Goal: Communication & Community: Share content

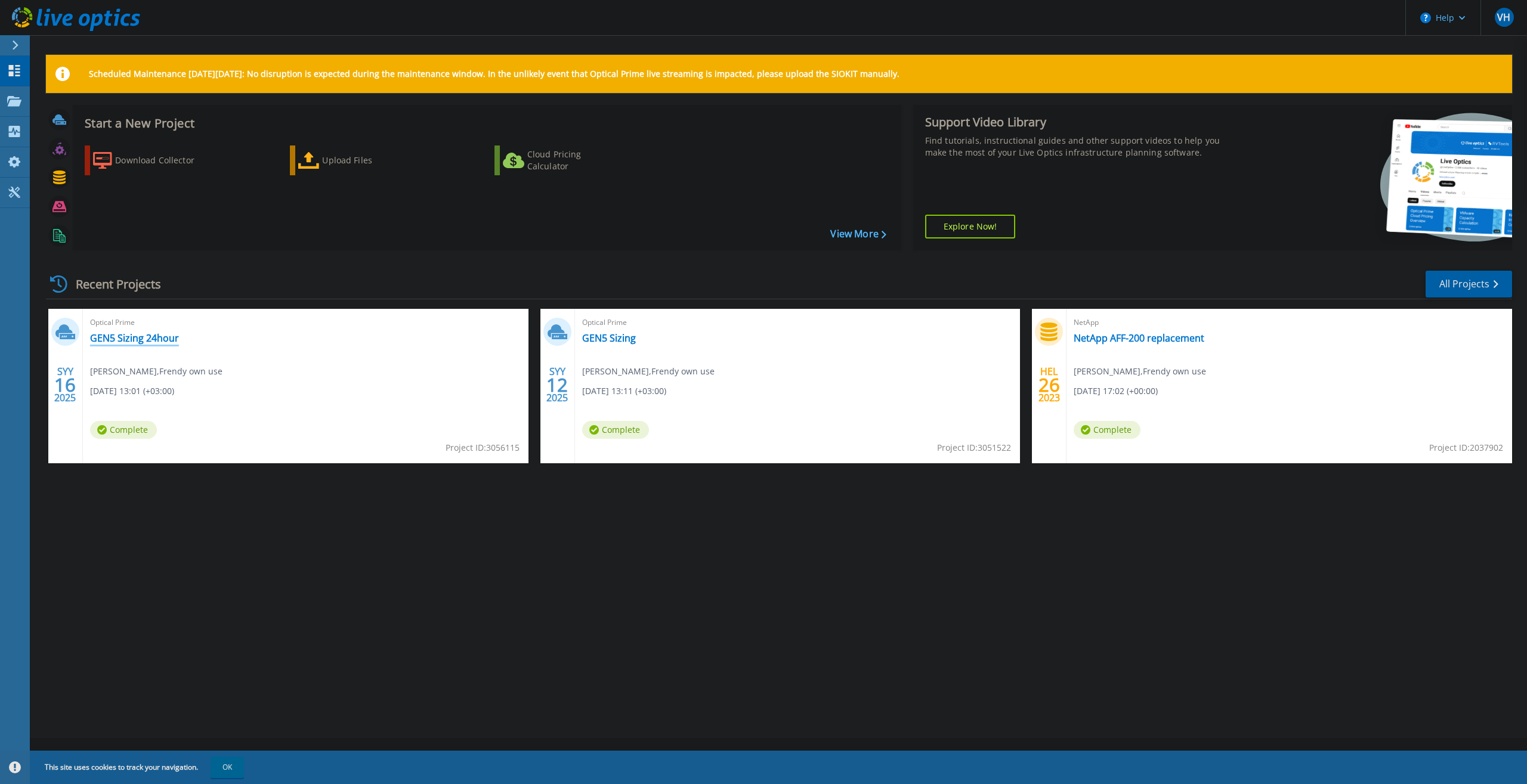
click at [146, 342] on link "GEN5 Sizing 24hour" at bounding box center [134, 338] width 89 height 12
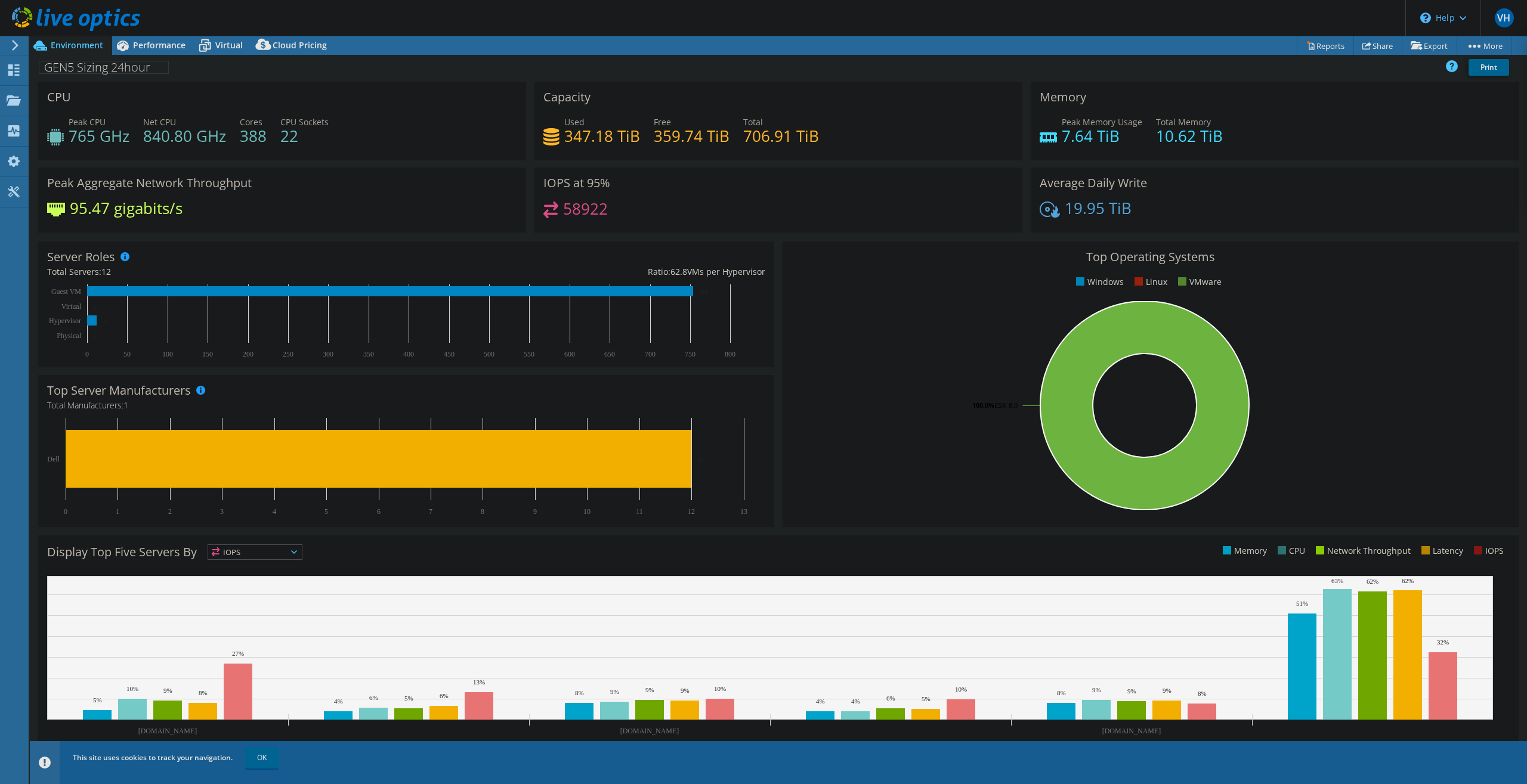
select select "USD"
drag, startPoint x: 578, startPoint y: 213, endPoint x: 561, endPoint y: 214, distance: 17.0
click at [563, 214] on h4 "58922" at bounding box center [585, 208] width 45 height 13
click at [1379, 44] on link "Share" at bounding box center [1377, 46] width 49 height 18
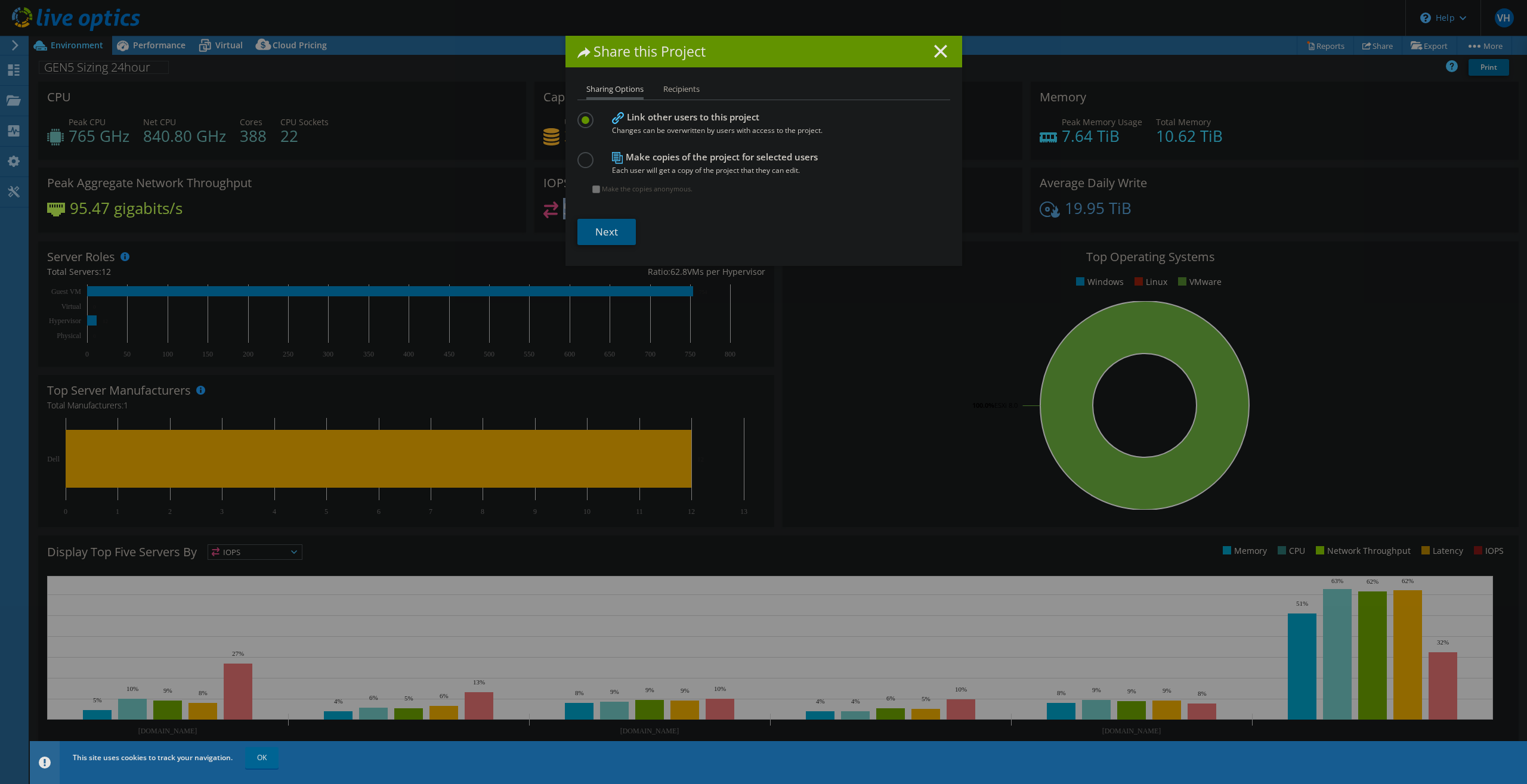
click at [612, 231] on link "Next" at bounding box center [607, 231] width 59 height 27
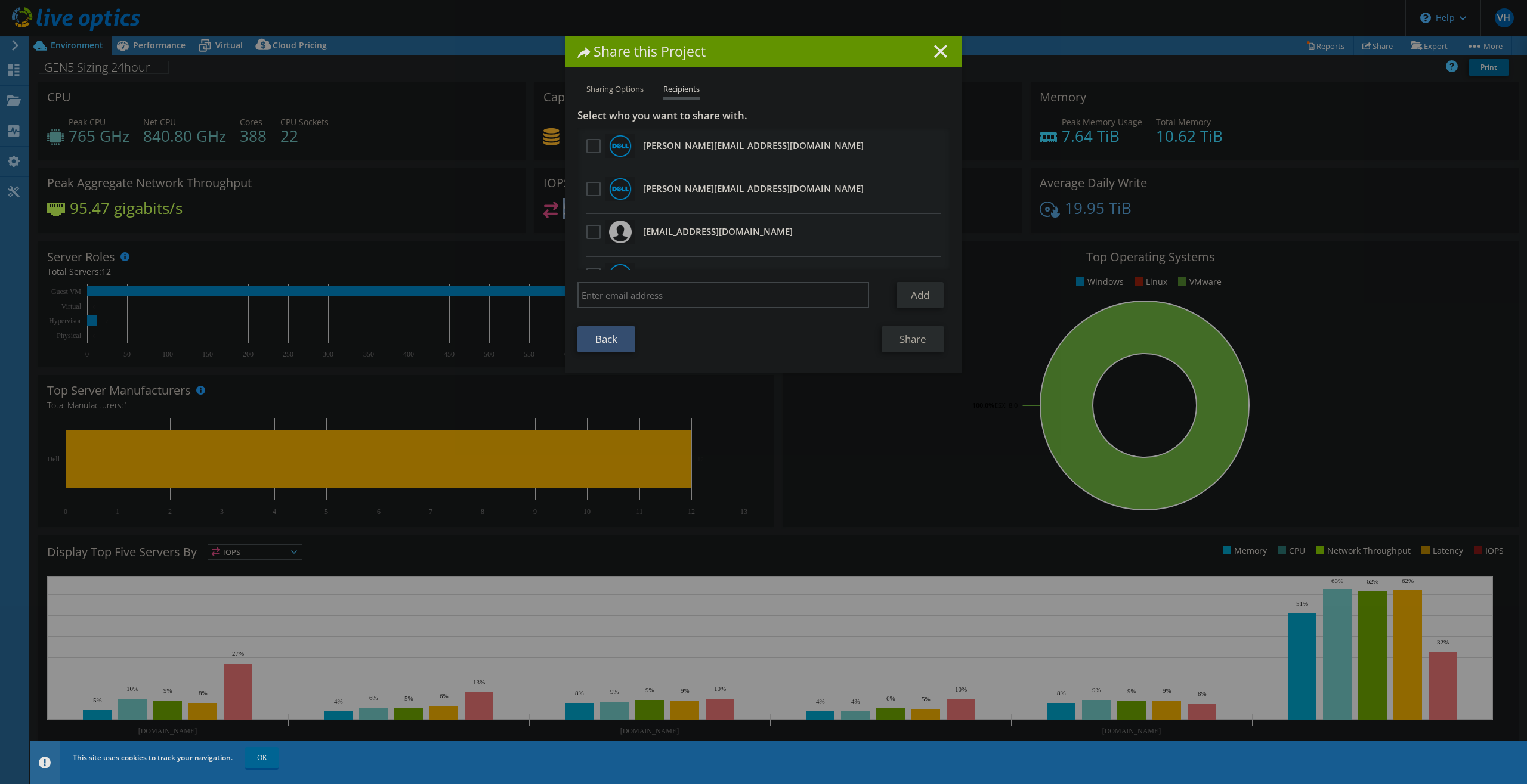
click at [589, 145] on label at bounding box center [595, 146] width 17 height 15
click at [0, 0] on input "checkbox" at bounding box center [0, 0] width 0 height 0
click at [671, 302] on input "search" at bounding box center [724, 295] width 292 height 27
click at [668, 295] on input "search" at bounding box center [724, 295] width 292 height 27
type input "mio.heiskainen@frendy.fi"
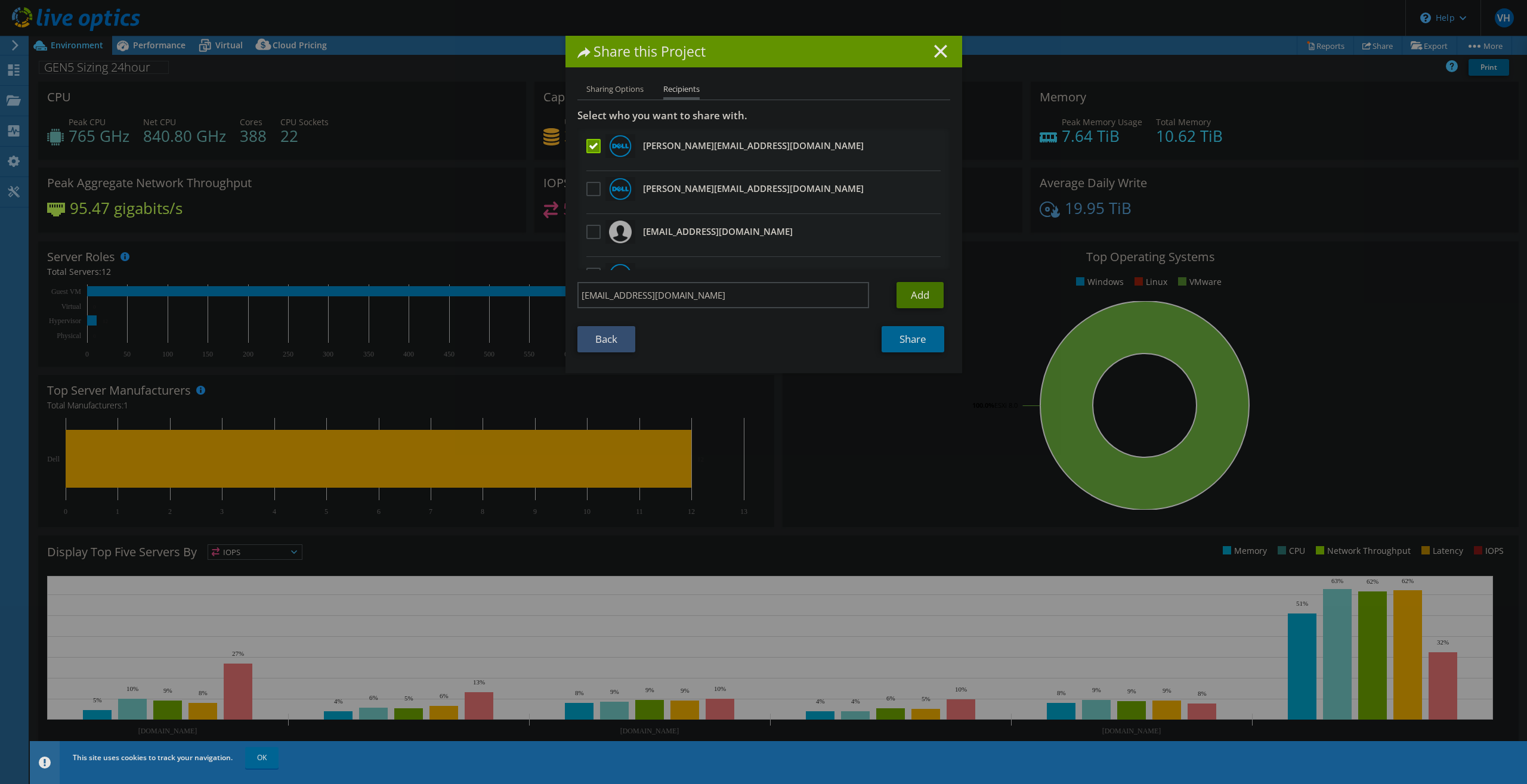
click at [911, 297] on link "Add" at bounding box center [919, 295] width 47 height 27
click at [672, 294] on input "search" at bounding box center [724, 295] width 292 height 27
type input "[PERSON_NAME][EMAIL_ADDRESS][DOMAIN_NAME]"
click at [928, 290] on link "Add" at bounding box center [919, 295] width 47 height 27
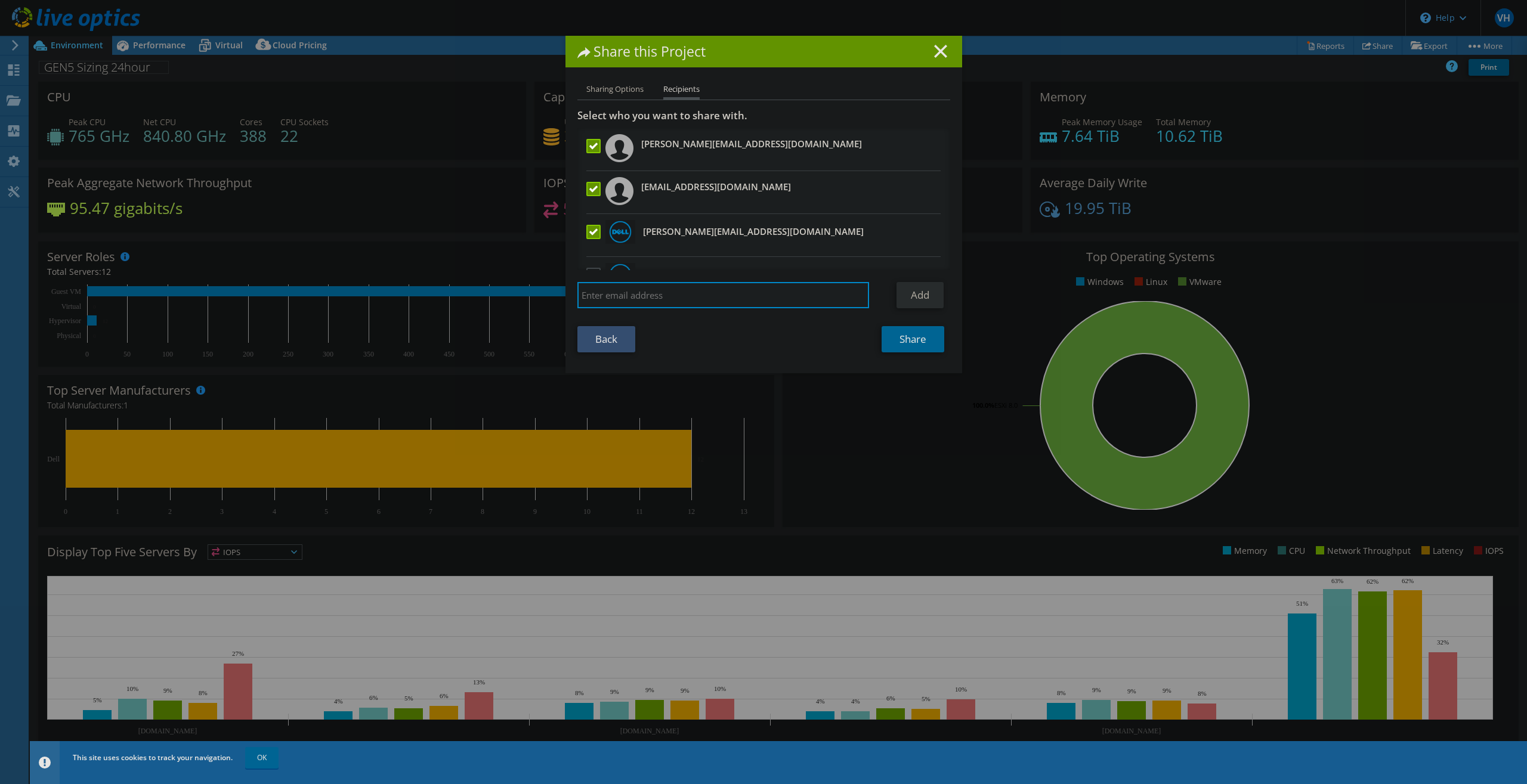
click at [714, 297] on input "search" at bounding box center [724, 295] width 292 height 27
type input "[EMAIL_ADDRESS][DOMAIN_NAME]"
click at [915, 300] on link "Add" at bounding box center [919, 295] width 47 height 27
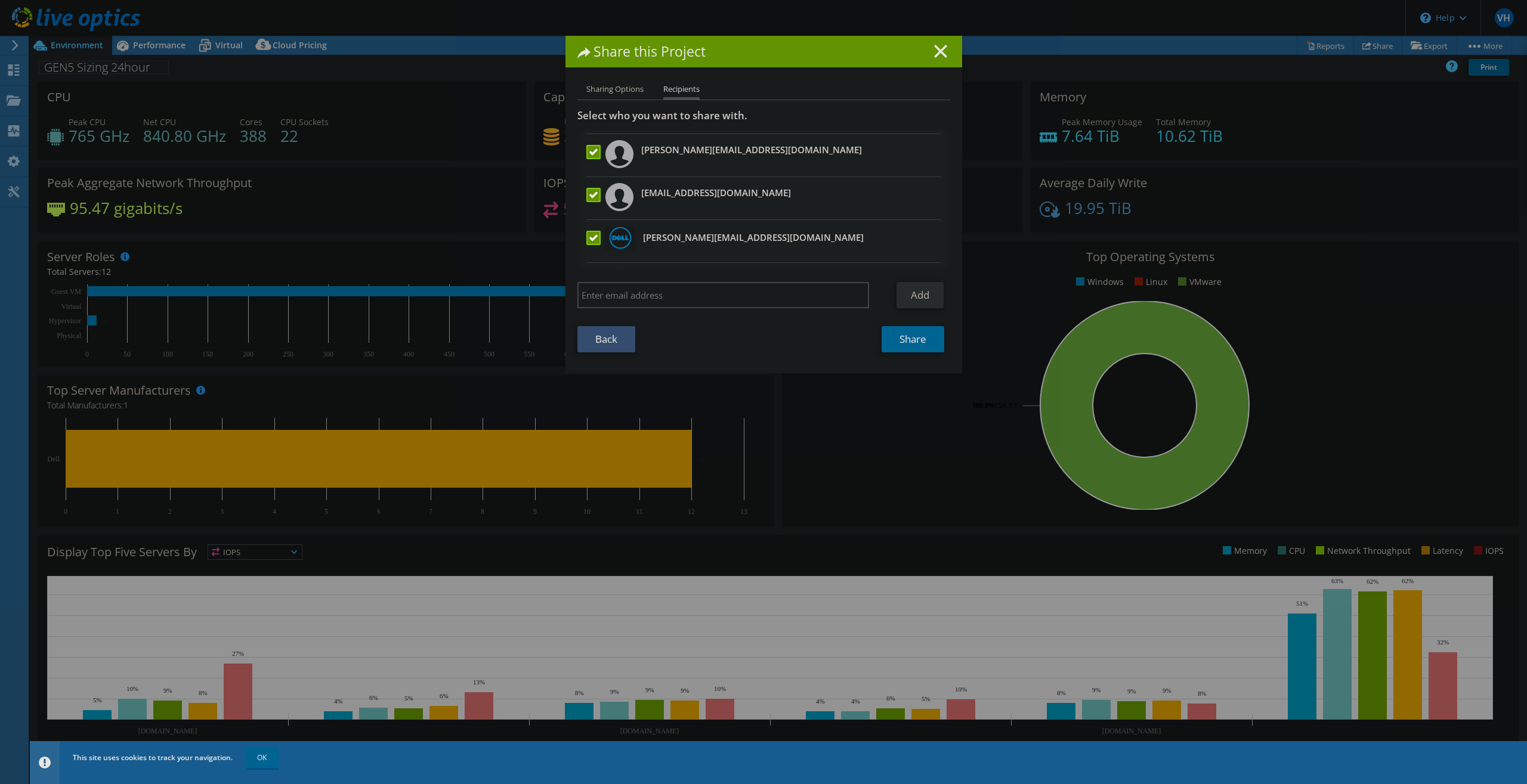
scroll to position [57, 0]
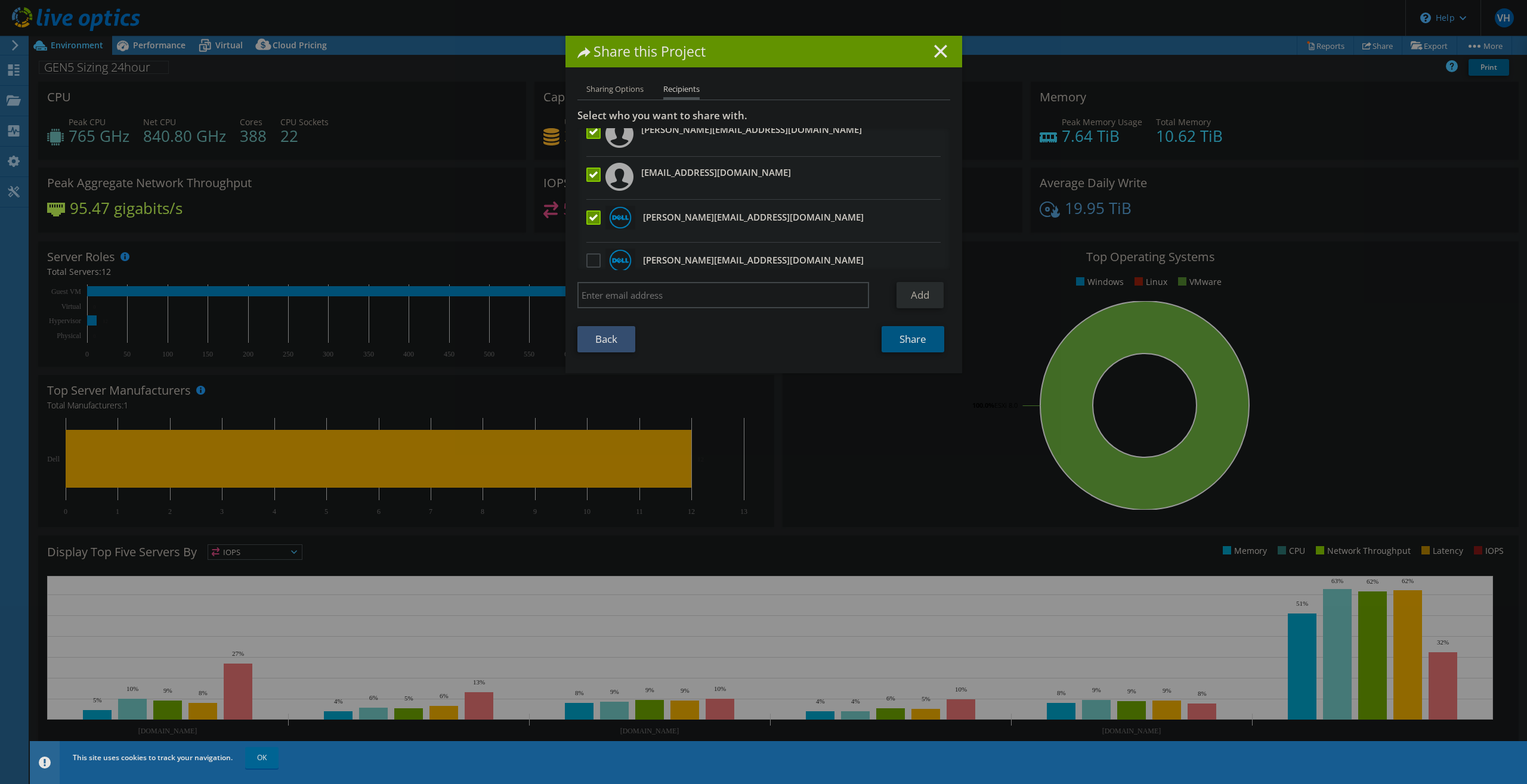
click at [922, 342] on link "Share" at bounding box center [913, 339] width 62 height 27
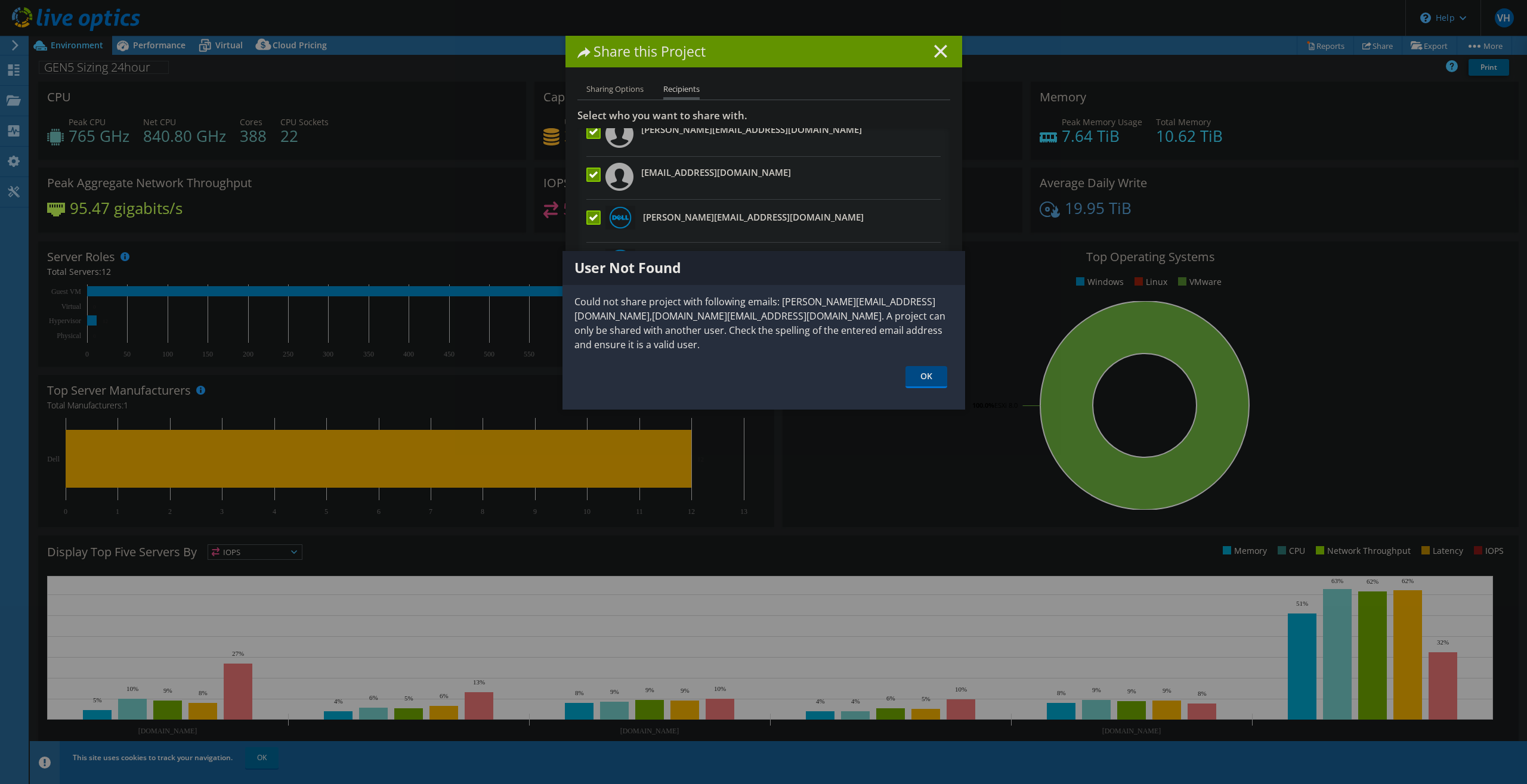
click at [926, 370] on link "OK" at bounding box center [926, 377] width 41 height 22
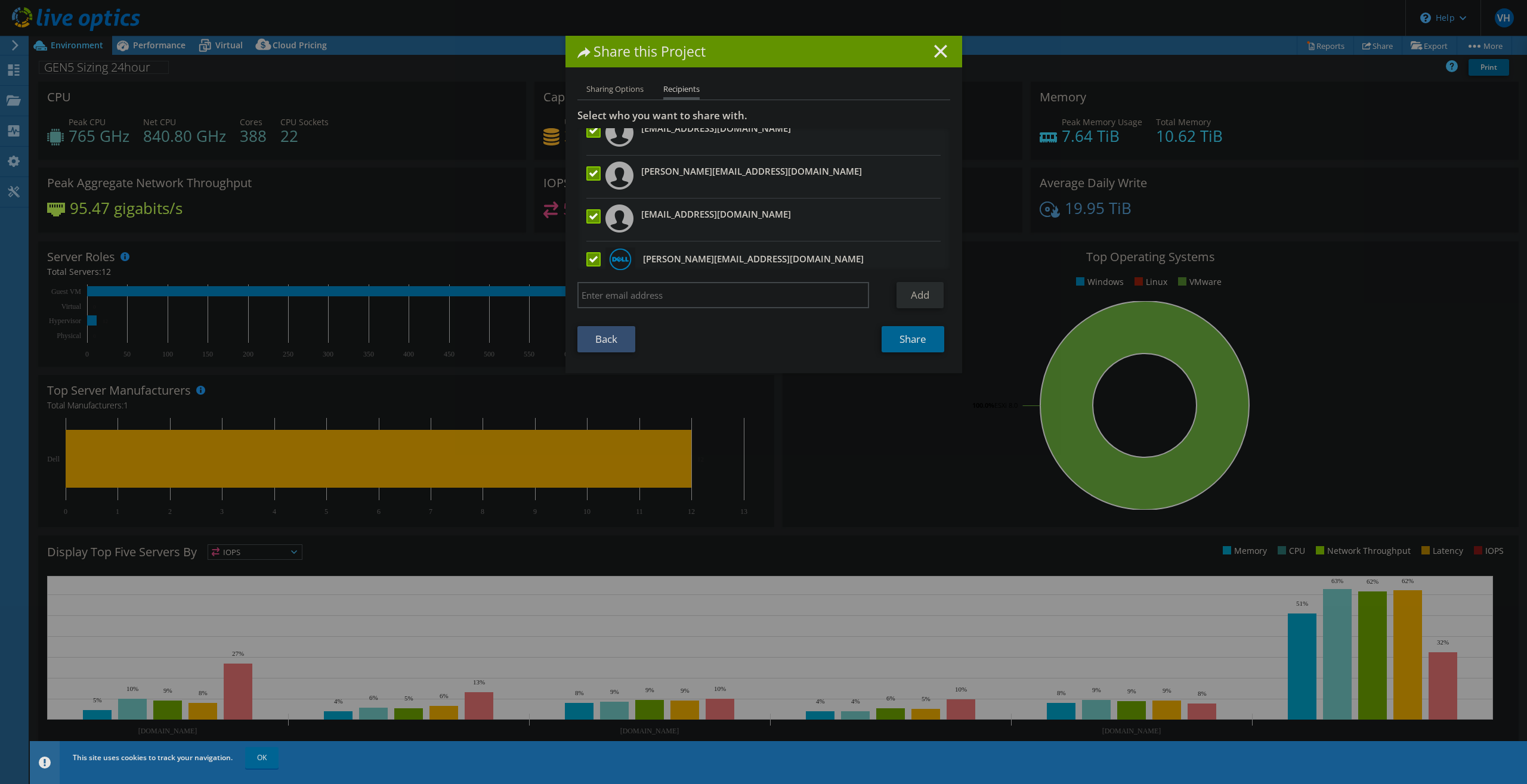
scroll to position [0, 0]
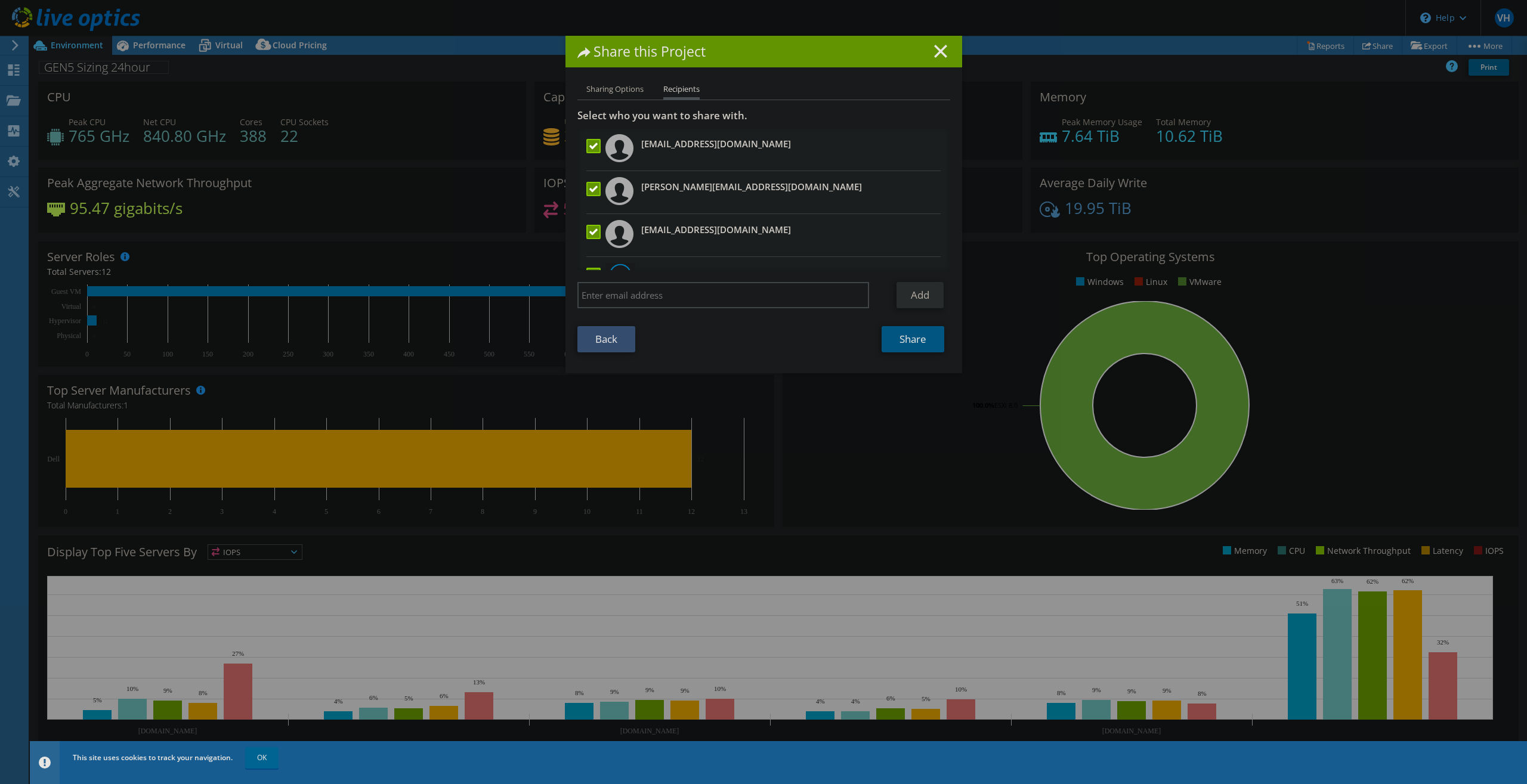
click at [904, 341] on link "Share" at bounding box center [913, 339] width 62 height 27
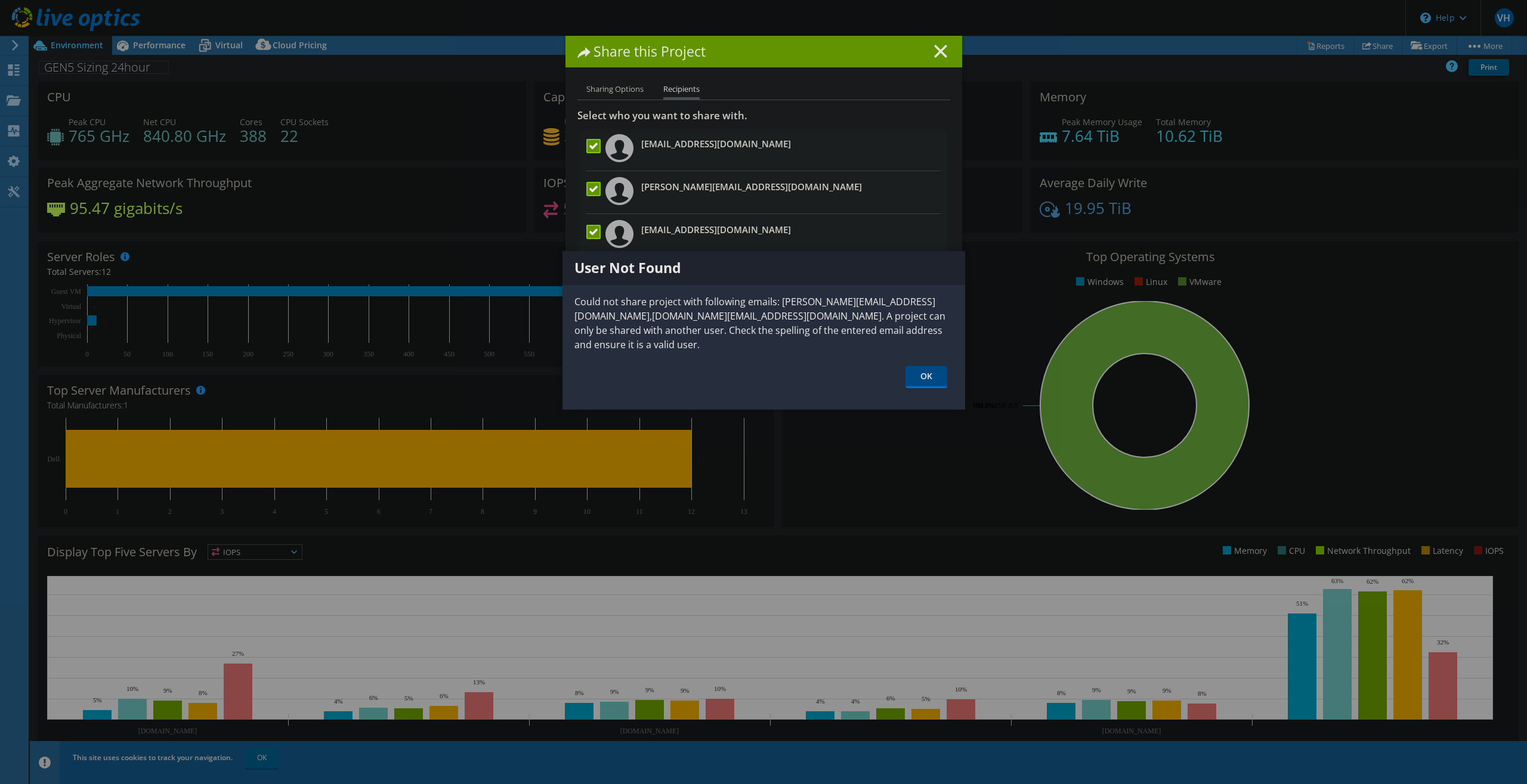
click at [927, 375] on link "OK" at bounding box center [926, 377] width 41 height 22
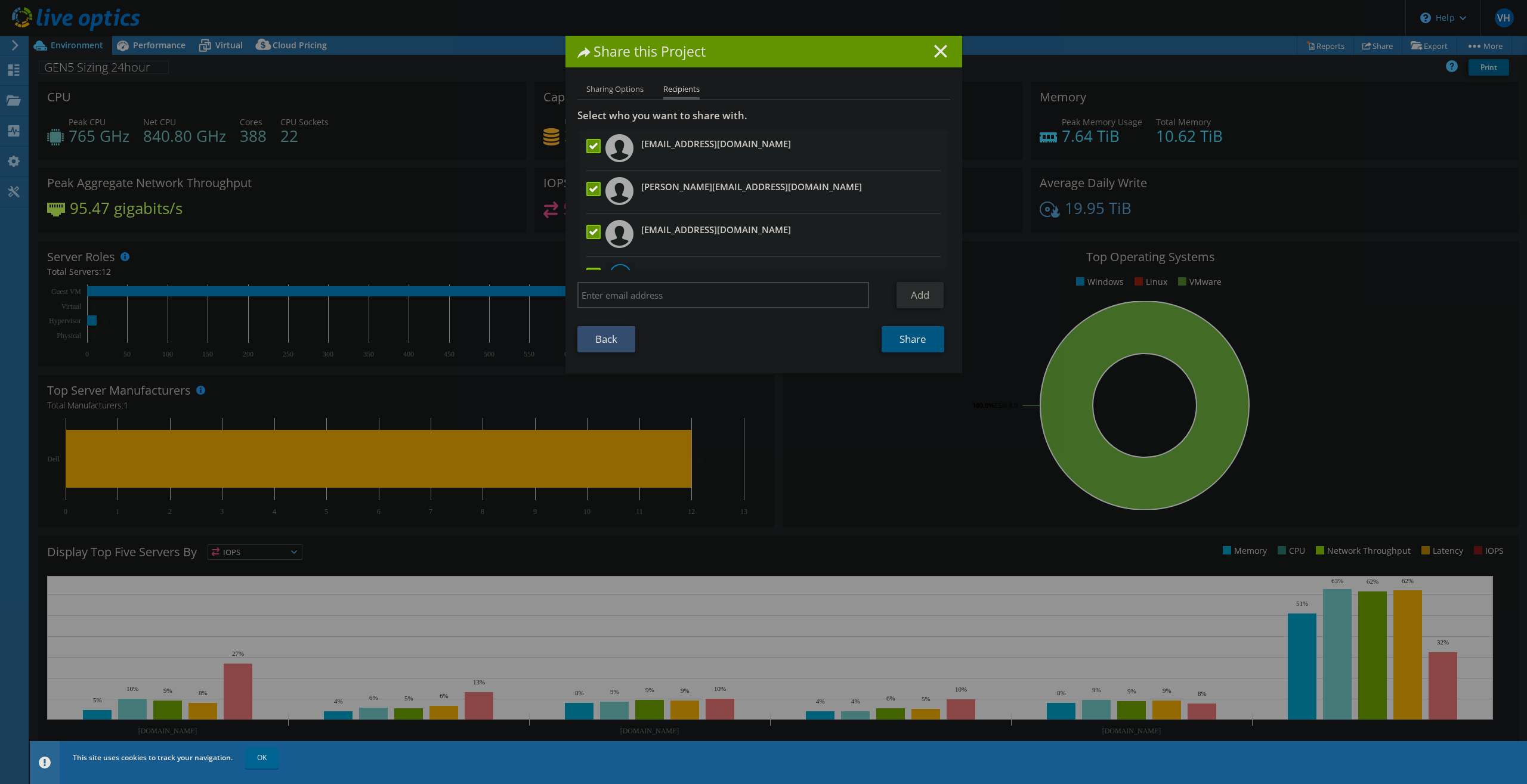
click at [915, 348] on link "Share" at bounding box center [913, 339] width 62 height 27
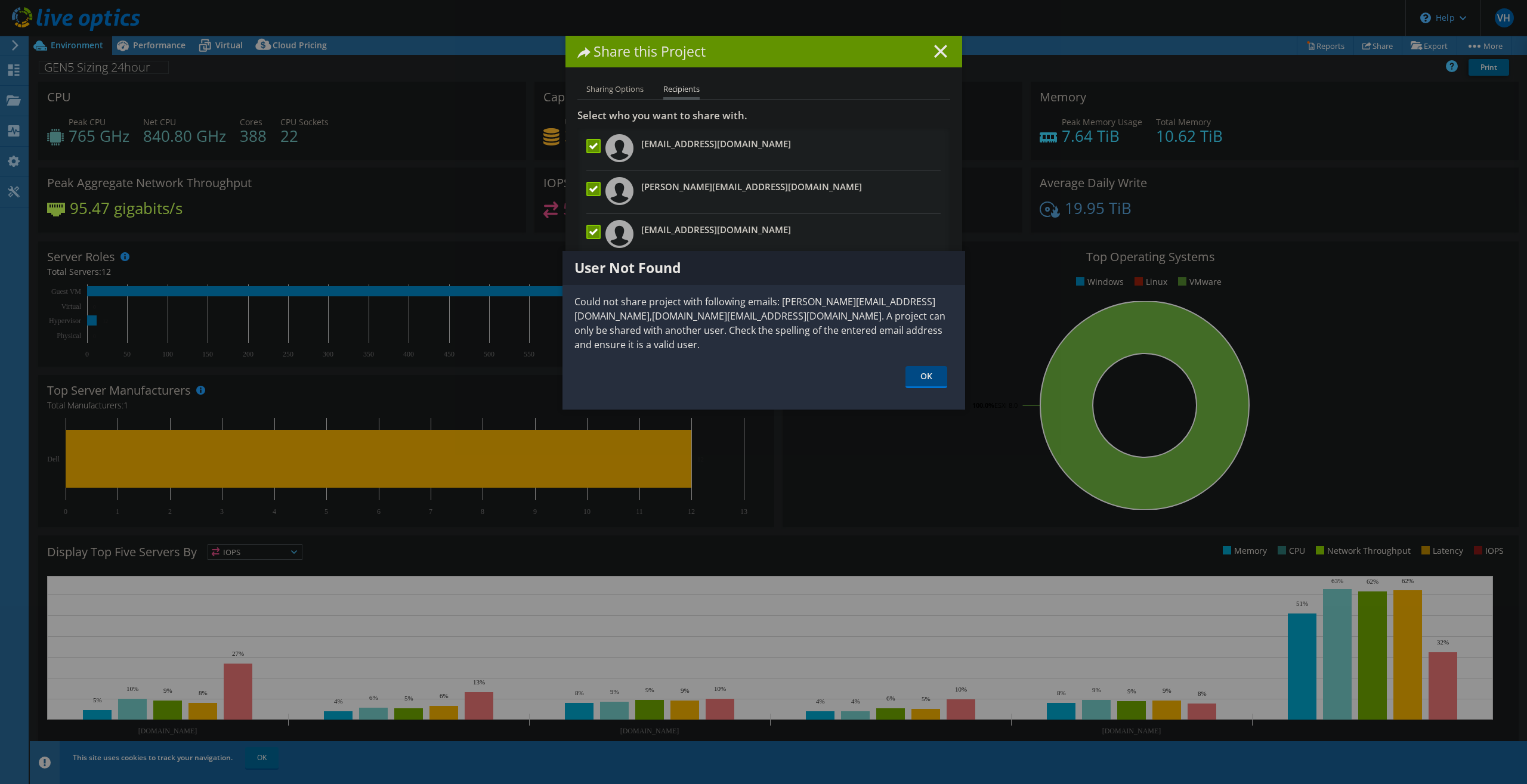
click at [941, 375] on link "OK" at bounding box center [926, 377] width 41 height 22
click at [941, 375] on div "Share this Project Sharing Options Recipients Link other users to this project …" at bounding box center [763, 392] width 1527 height 712
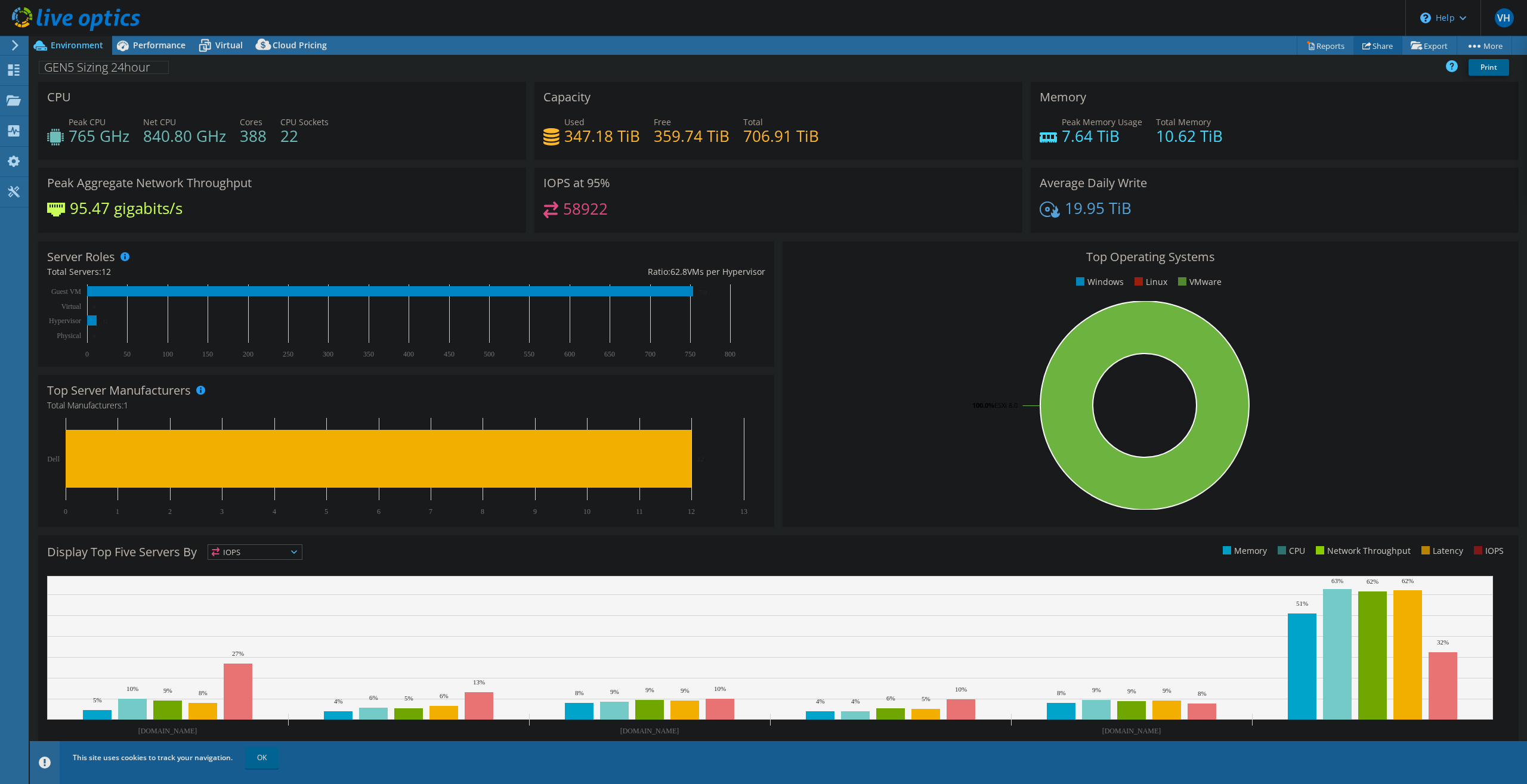
click at [1379, 43] on link "Share" at bounding box center [1377, 46] width 49 height 18
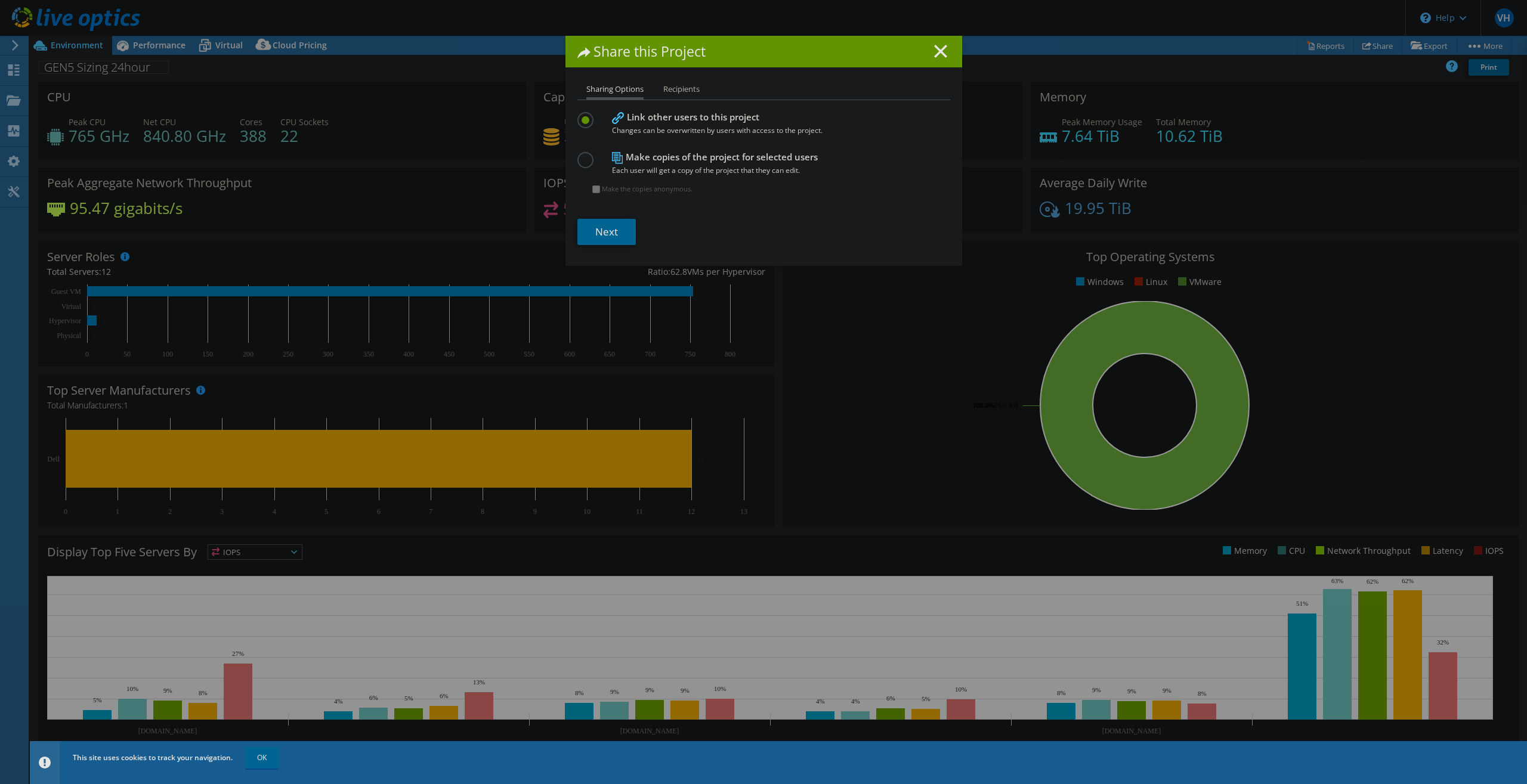
click at [684, 97] on li "Recipients" at bounding box center [681, 90] width 37 height 15
click at [679, 93] on li "Recipients" at bounding box center [681, 90] width 37 height 15
click at [937, 48] on icon at bounding box center [940, 51] width 13 height 13
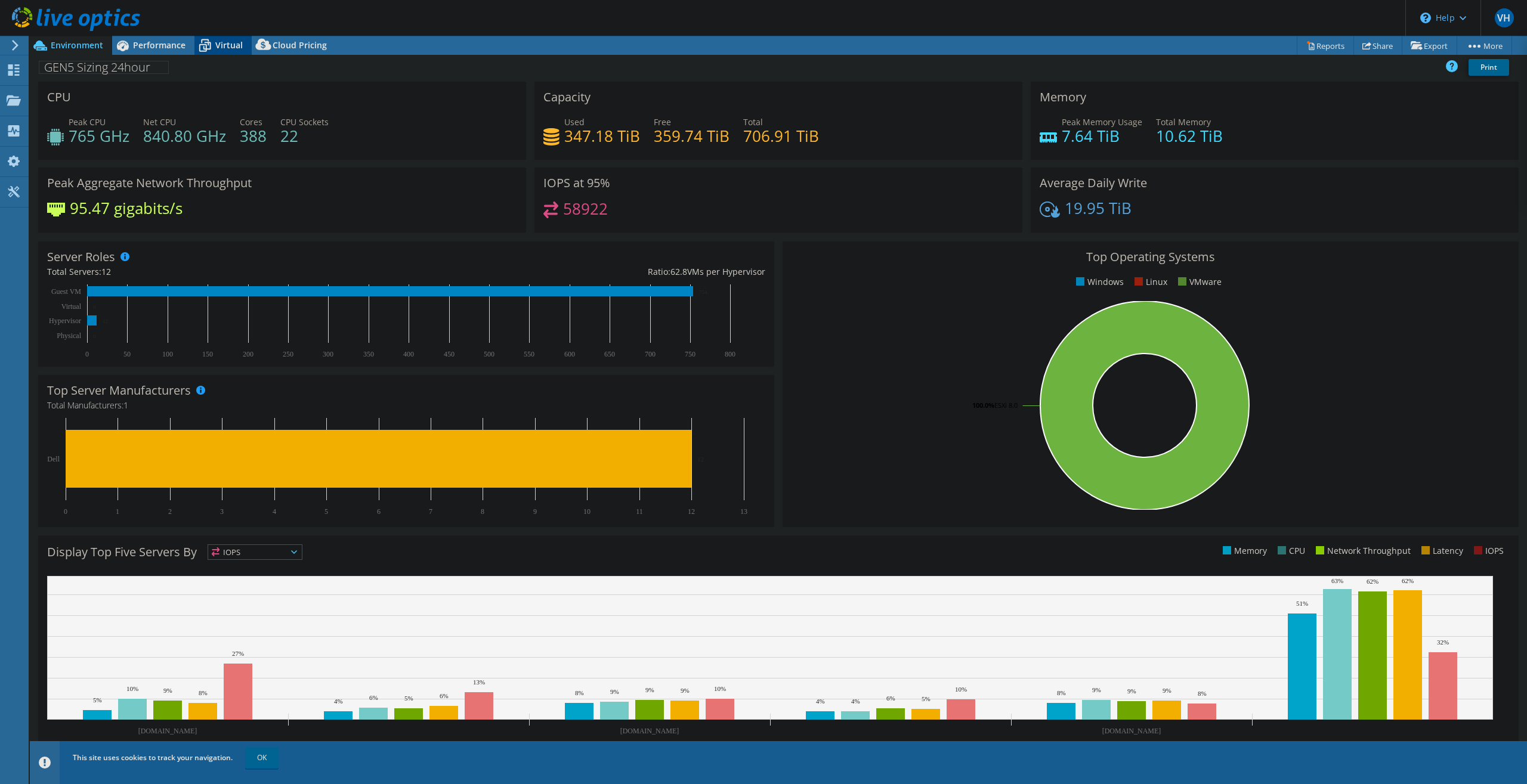
click at [218, 50] on span "Virtual" at bounding box center [229, 45] width 28 height 11
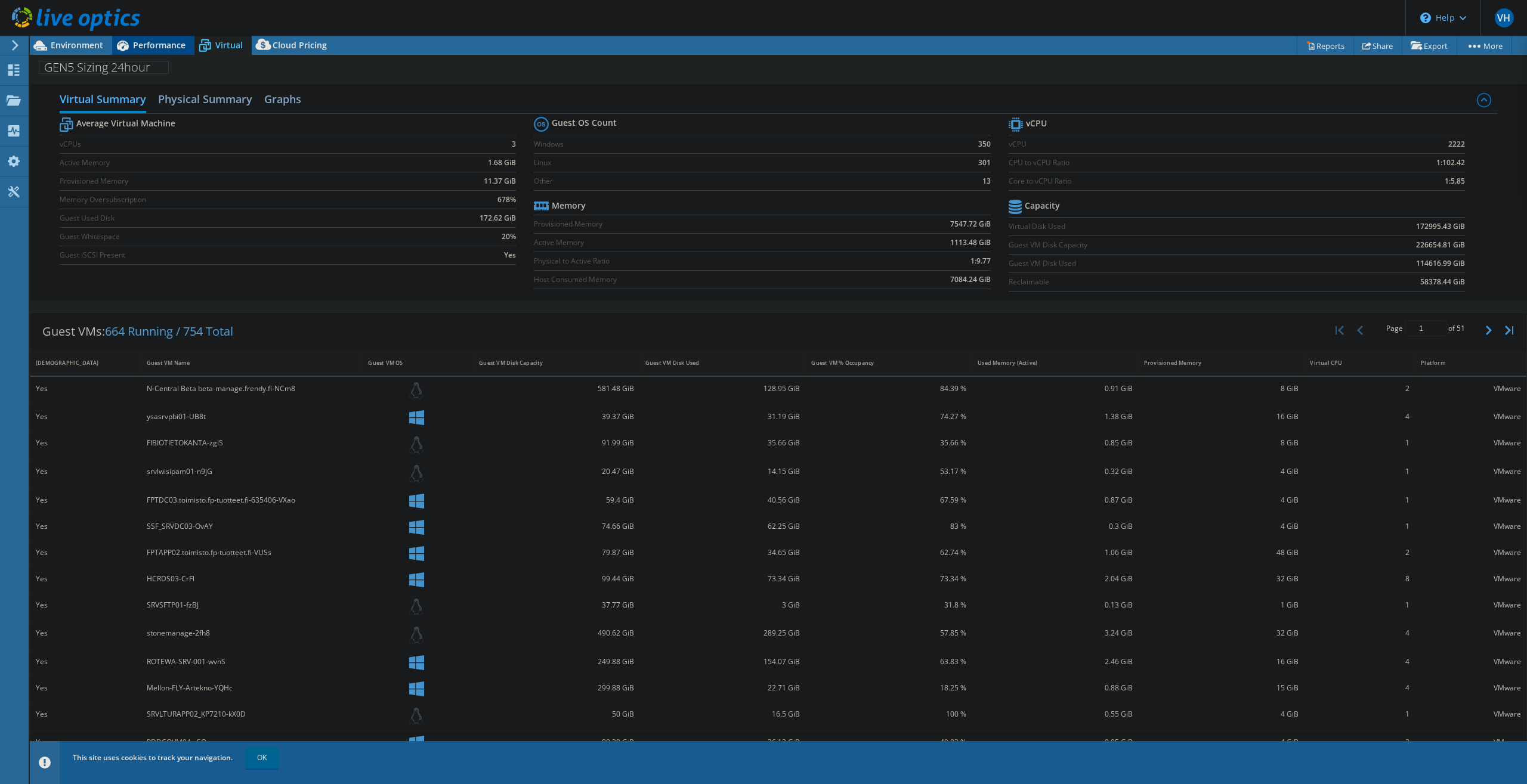
click at [174, 46] on span "Performance" at bounding box center [159, 45] width 52 height 11
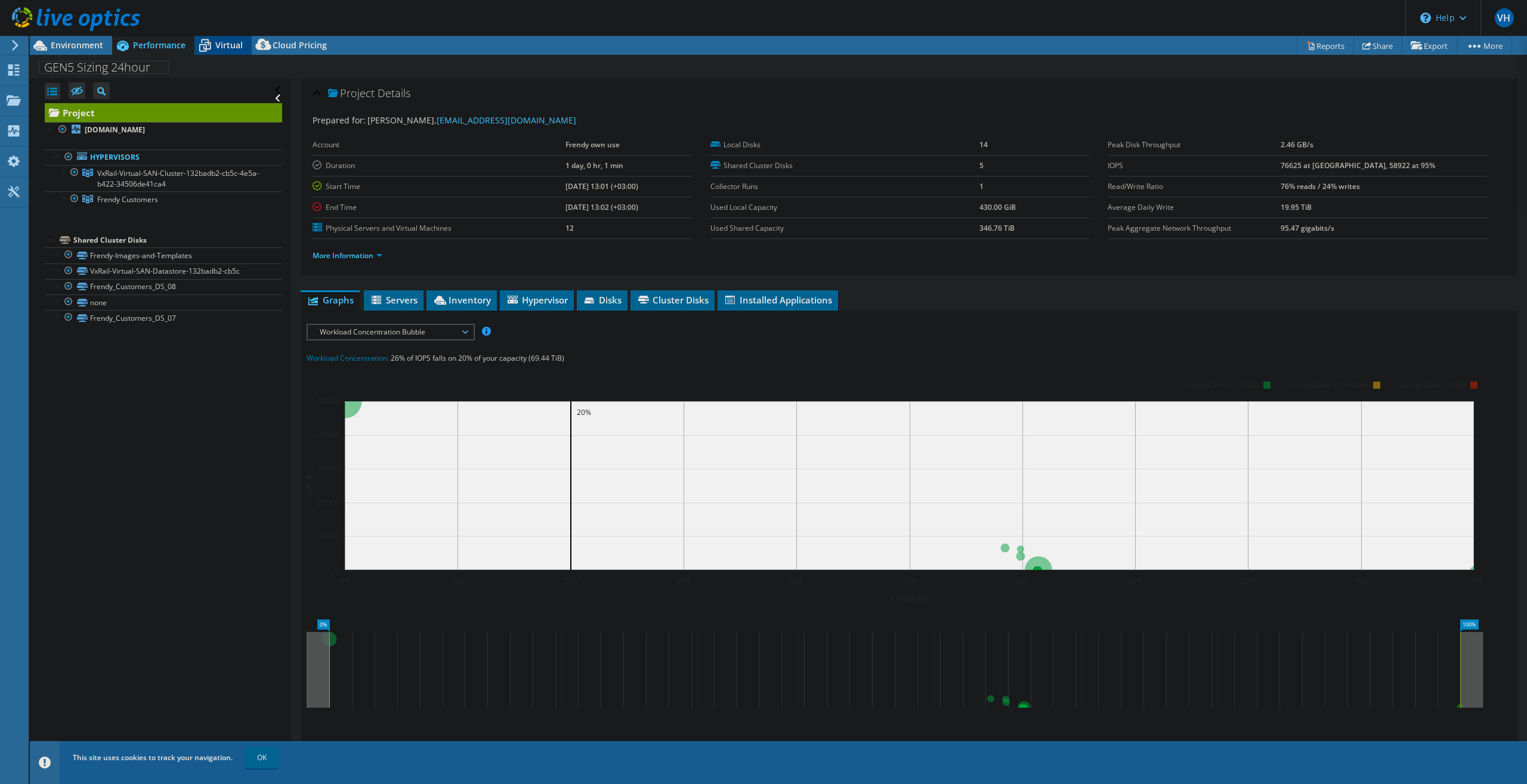
click at [210, 45] on icon at bounding box center [205, 46] width 12 height 9
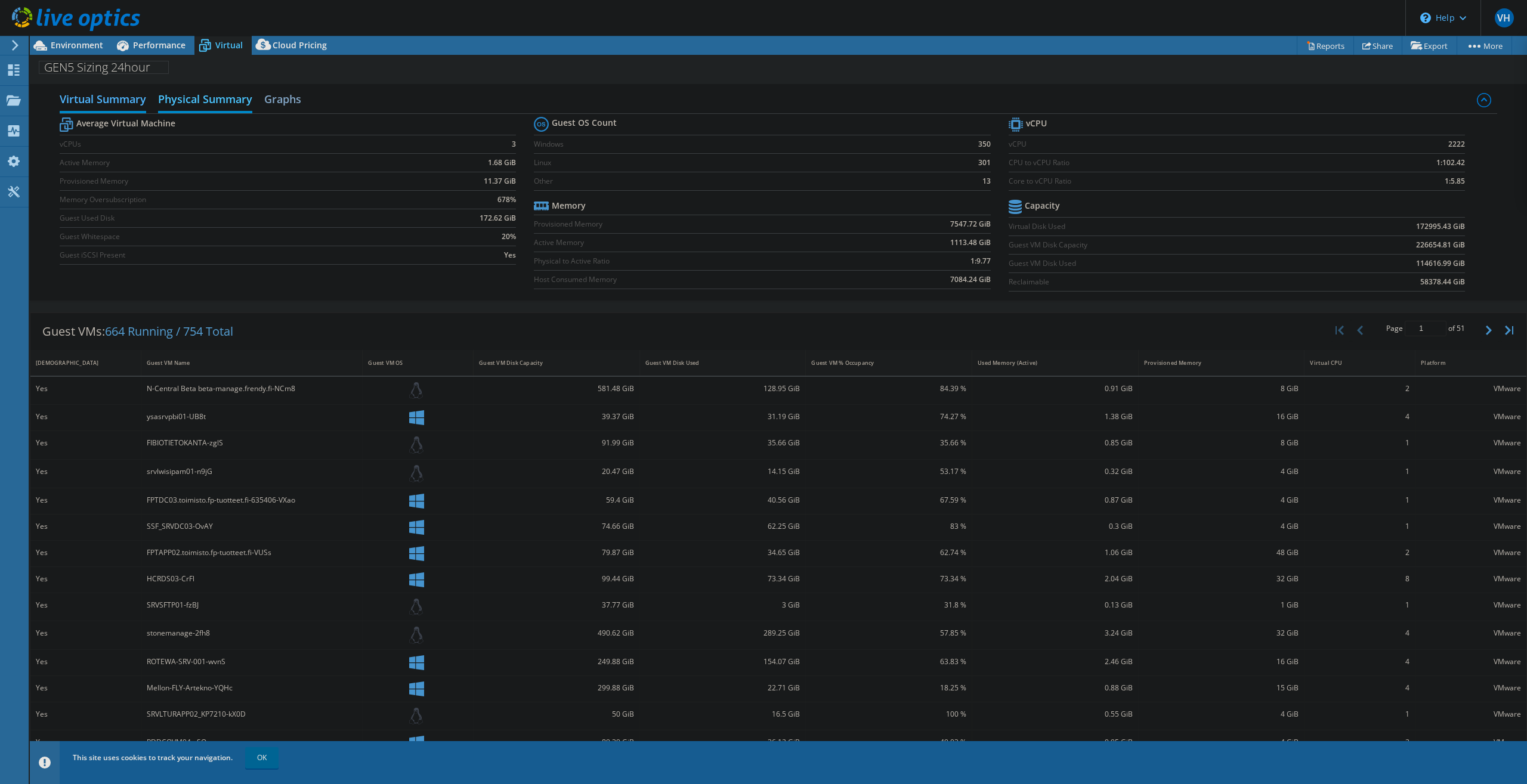
click at [205, 95] on h2 "Physical Summary" at bounding box center [205, 100] width 95 height 27
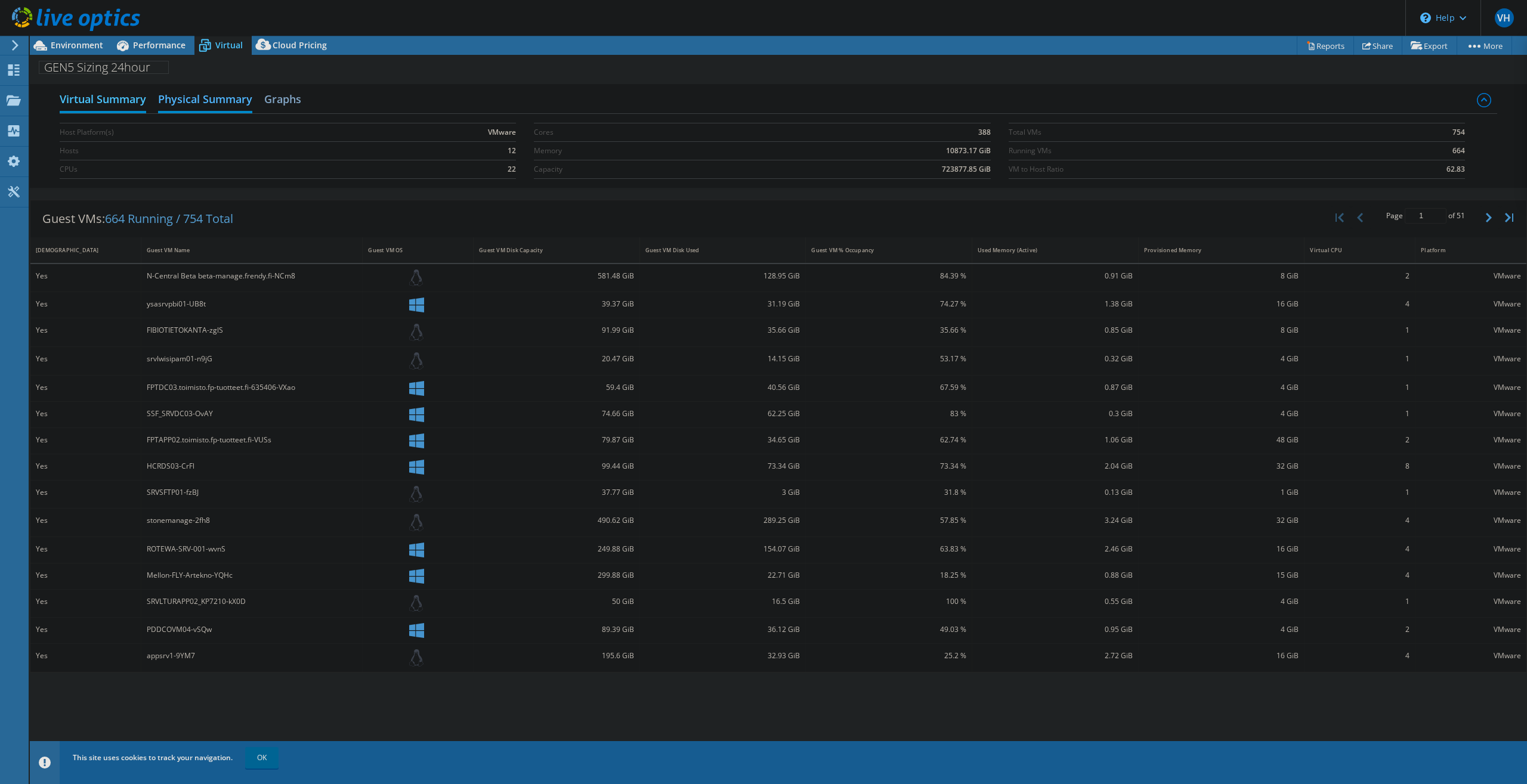
click at [114, 99] on h2 "Virtual Summary" at bounding box center [103, 100] width 86 height 27
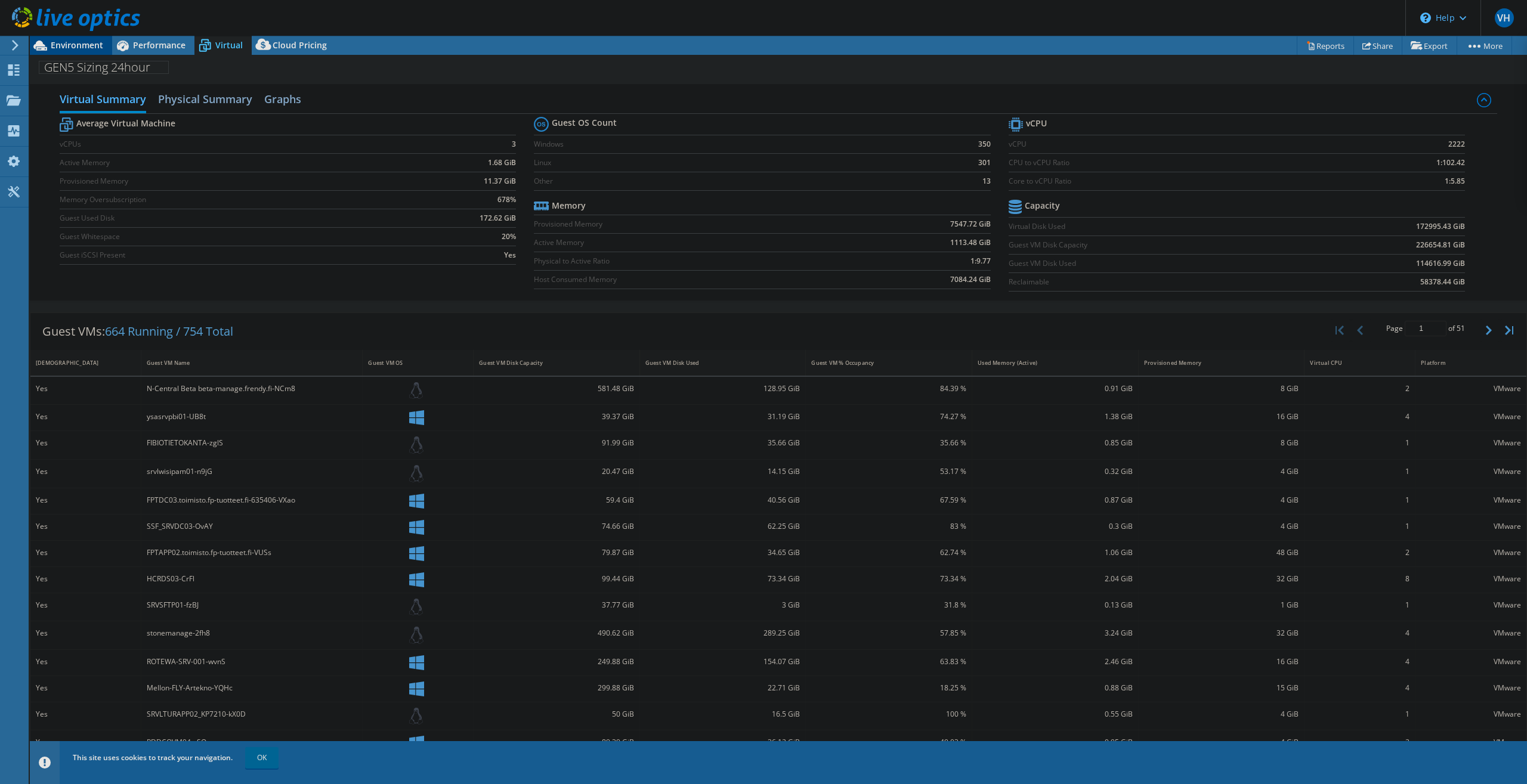
click at [86, 47] on span "Environment" at bounding box center [76, 45] width 52 height 11
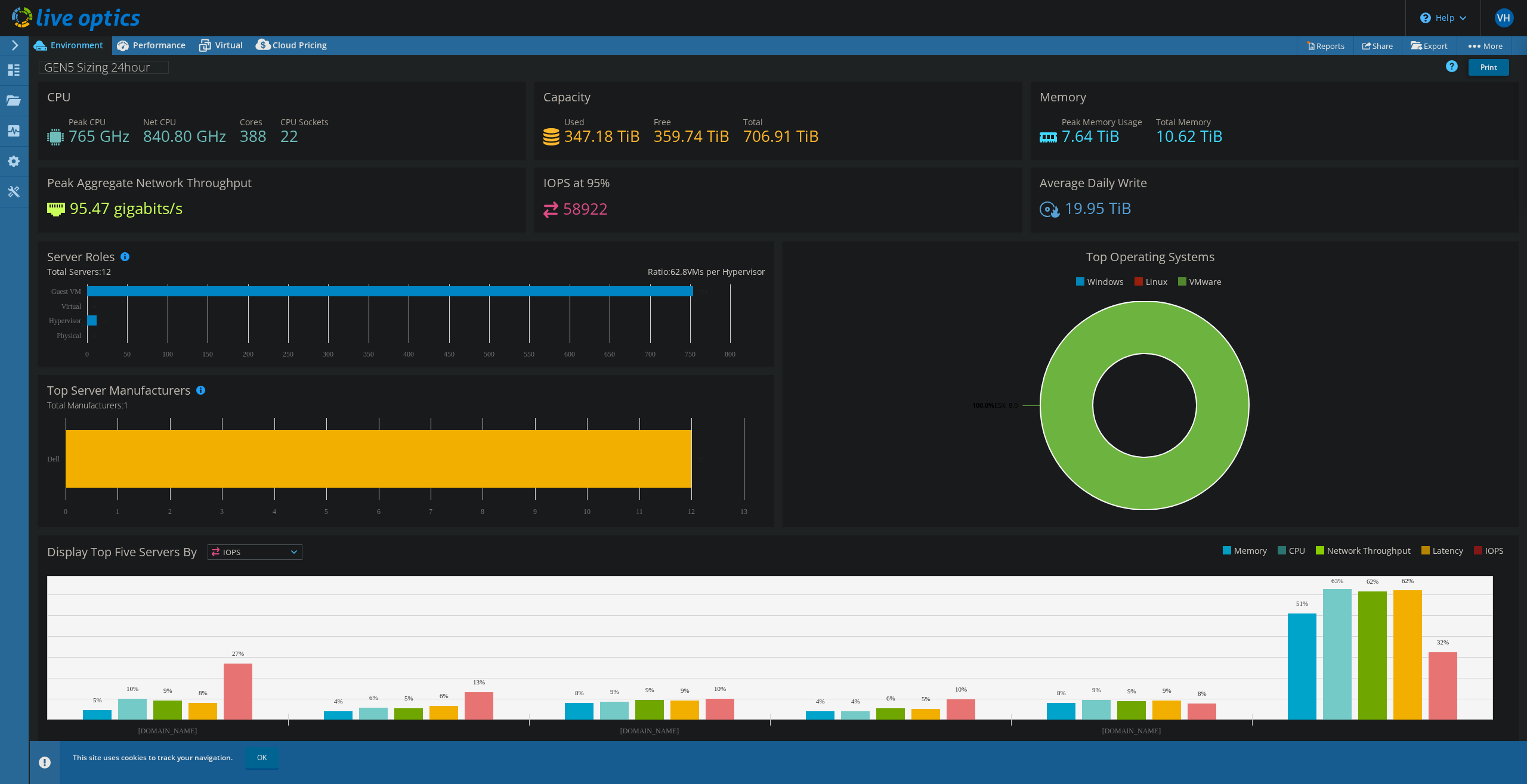
click at [564, 207] on h4 "58922" at bounding box center [585, 208] width 45 height 13
click at [719, 197] on div "IOPS at 95% 58922" at bounding box center [778, 200] width 488 height 65
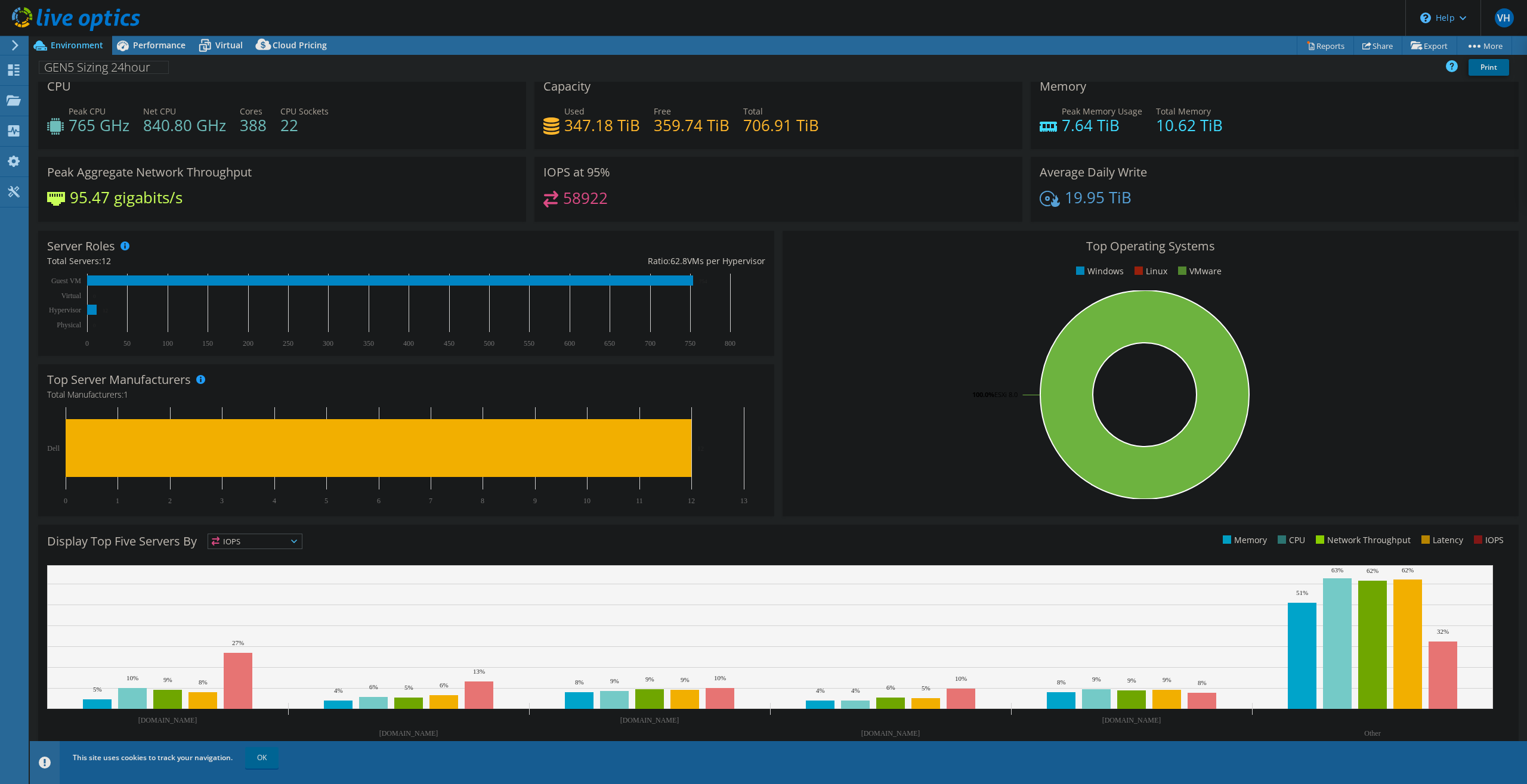
scroll to position [11, 0]
click at [272, 542] on span "IOPS" at bounding box center [255, 542] width 94 height 15
click at [247, 619] on li "Latency" at bounding box center [255, 623] width 94 height 17
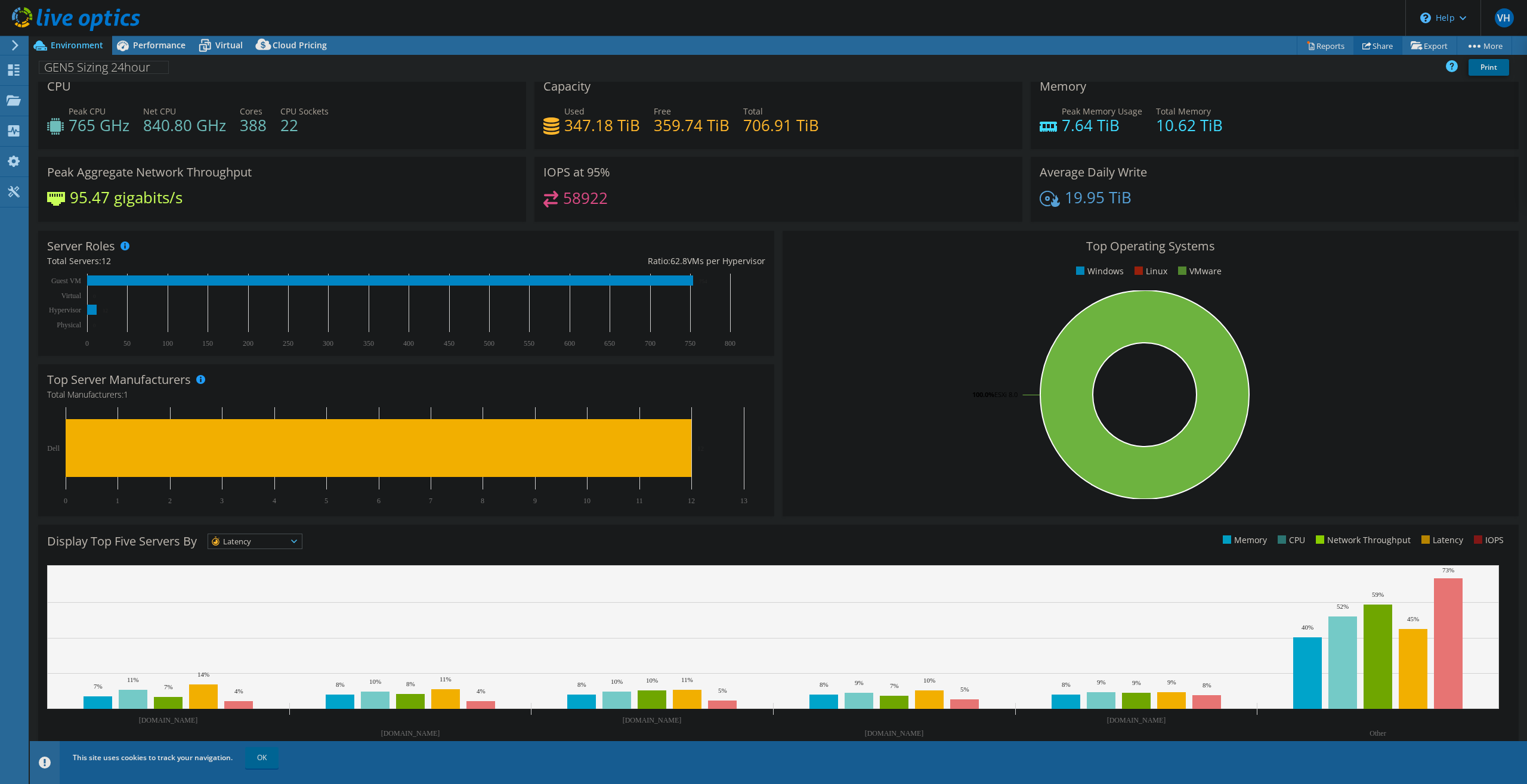
click at [1377, 47] on link "Share" at bounding box center [1377, 46] width 49 height 18
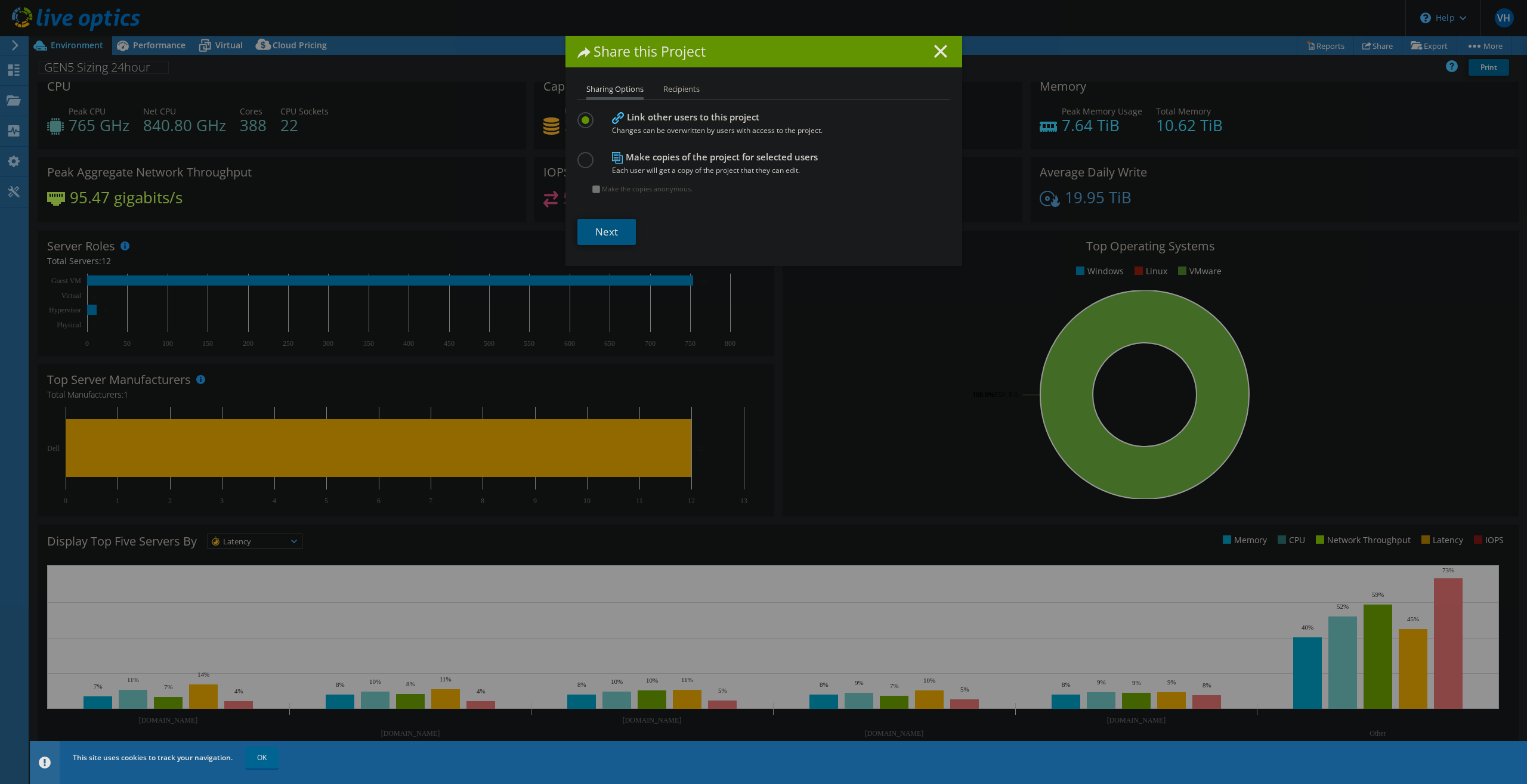
click at [592, 236] on link "Next" at bounding box center [607, 231] width 59 height 27
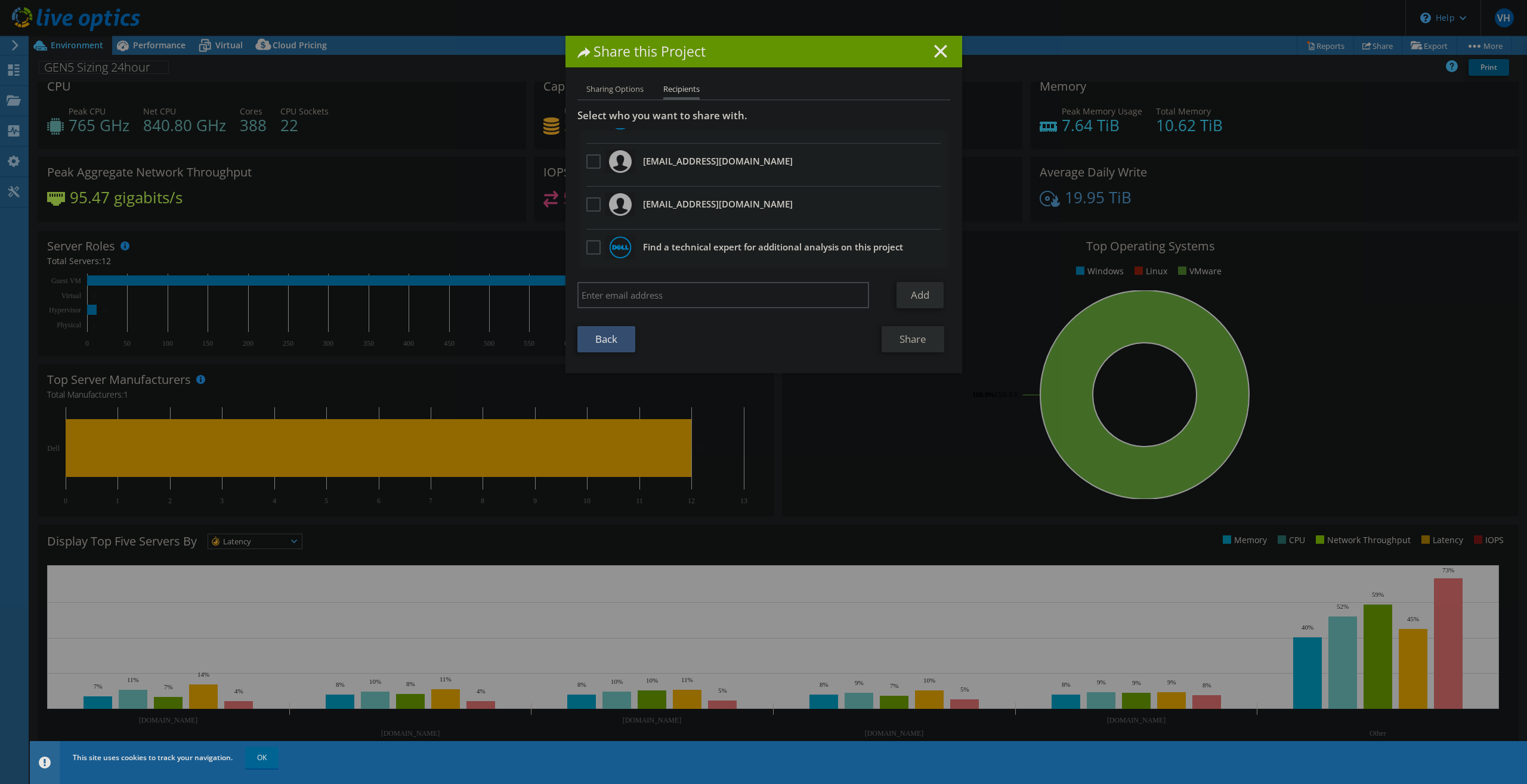
scroll to position [73, 0]
click at [735, 290] on input "search" at bounding box center [724, 295] width 292 height 27
type input "[EMAIL_ADDRESS][DOMAIN_NAME]"
click at [904, 297] on link "Add" at bounding box center [919, 295] width 47 height 27
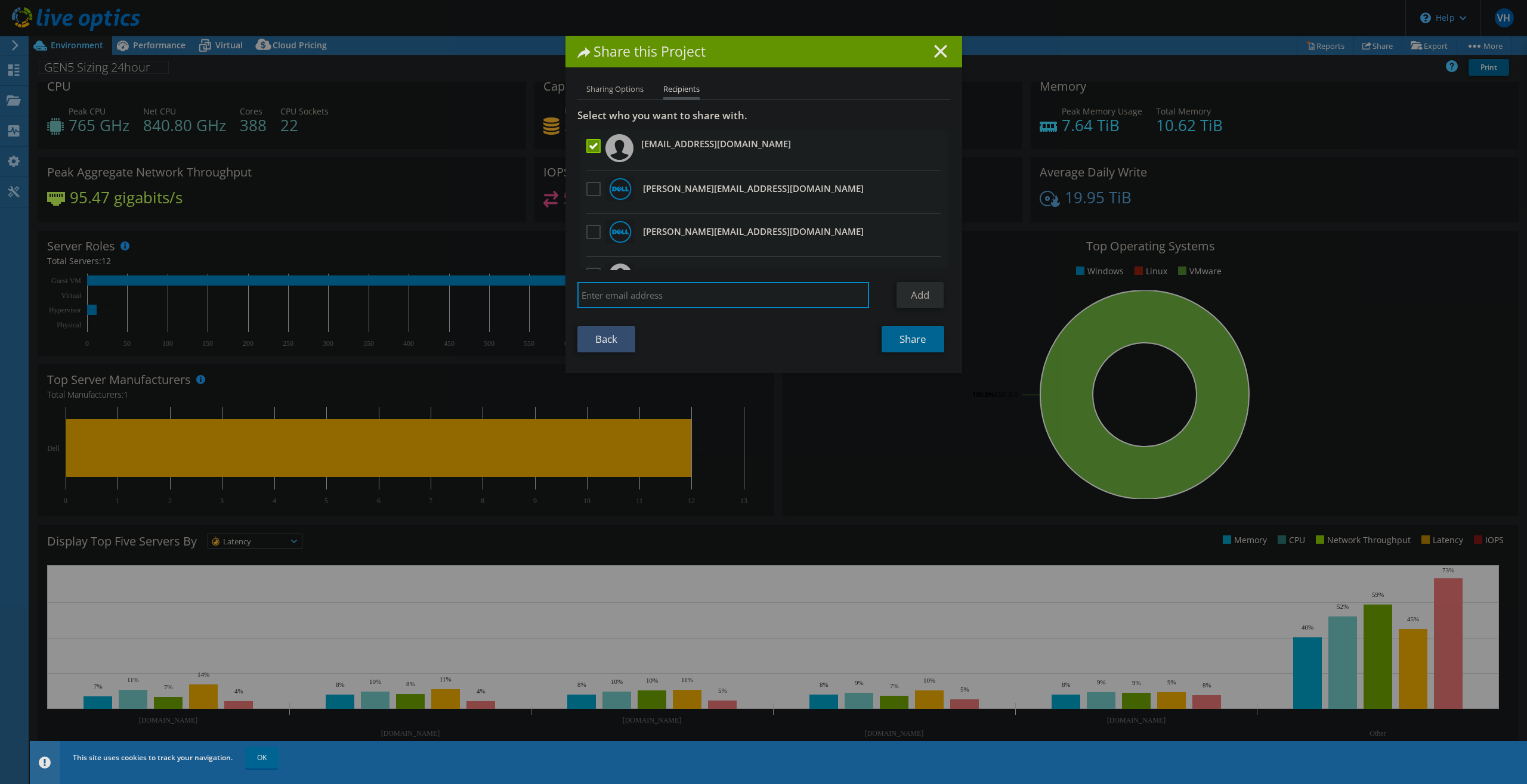
click at [652, 305] on input "search" at bounding box center [724, 295] width 292 height 27
type input "[PERSON_NAME][EMAIL_ADDRESS][DOMAIN_NAME]"
click at [924, 292] on link "Add" at bounding box center [919, 295] width 47 height 27
click at [913, 332] on link "Share" at bounding box center [913, 339] width 62 height 27
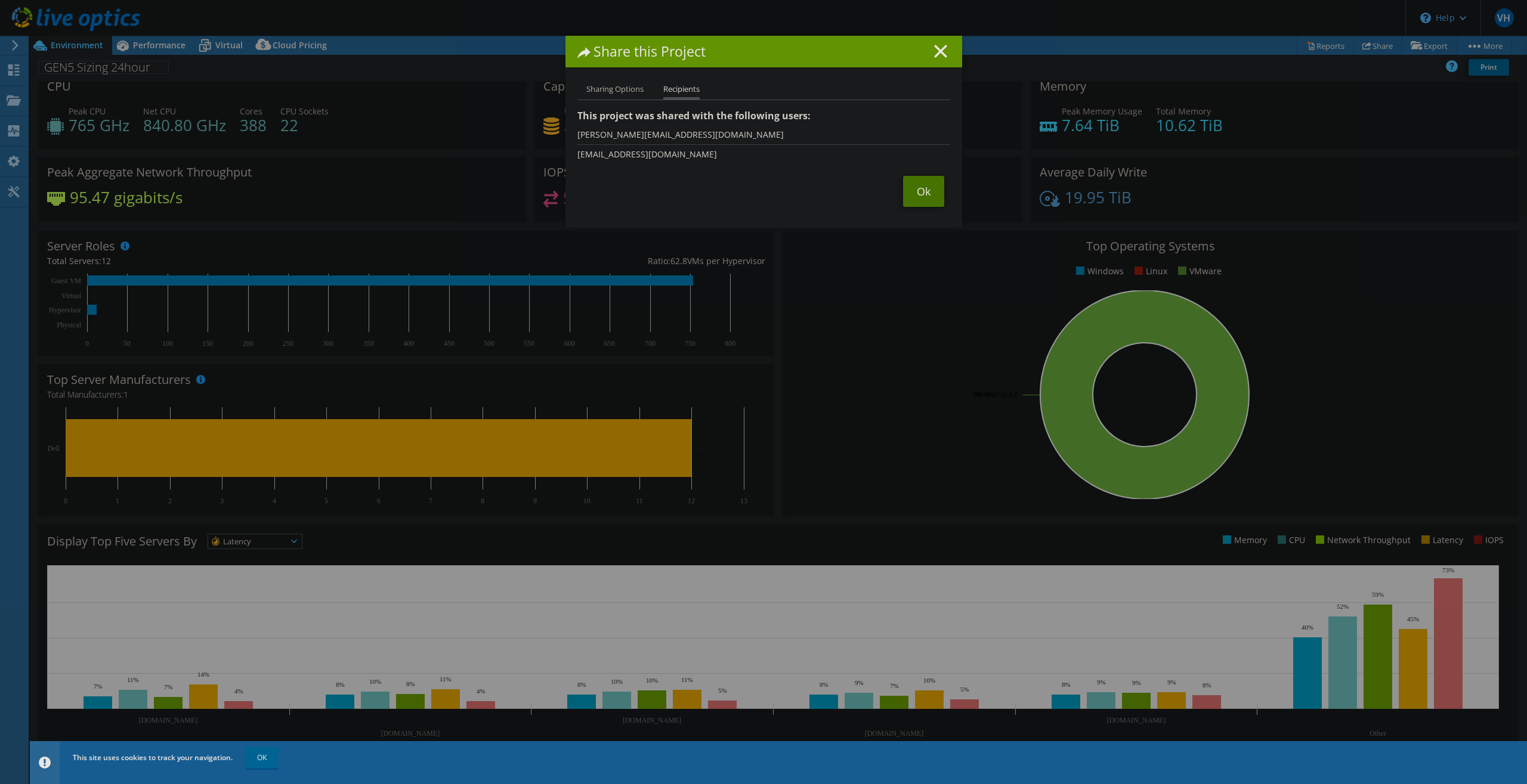
click at [919, 193] on link "Ok" at bounding box center [923, 192] width 41 height 31
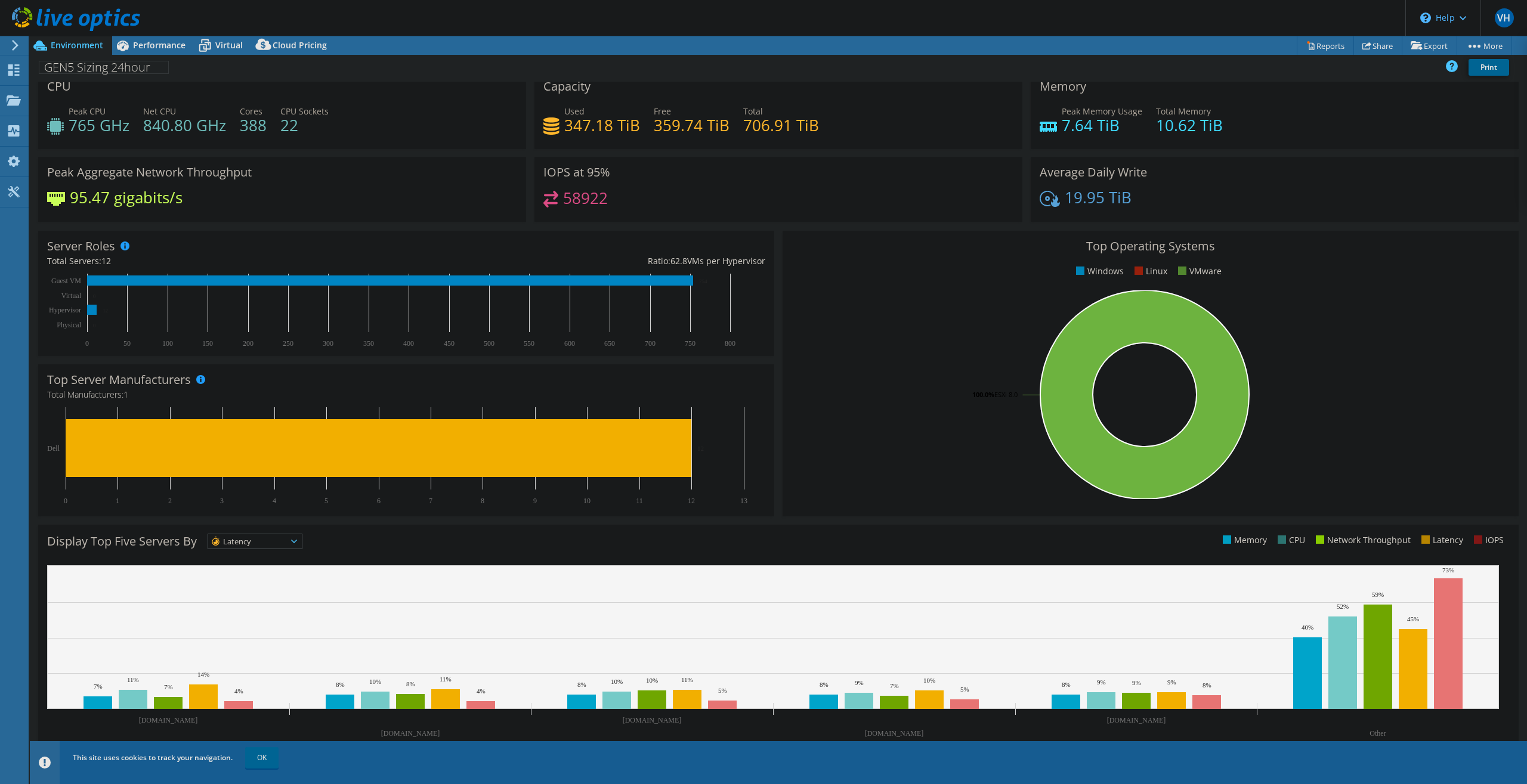
click at [63, 49] on span "Environment" at bounding box center [76, 45] width 52 height 11
click at [14, 48] on icon at bounding box center [16, 46] width 9 height 11
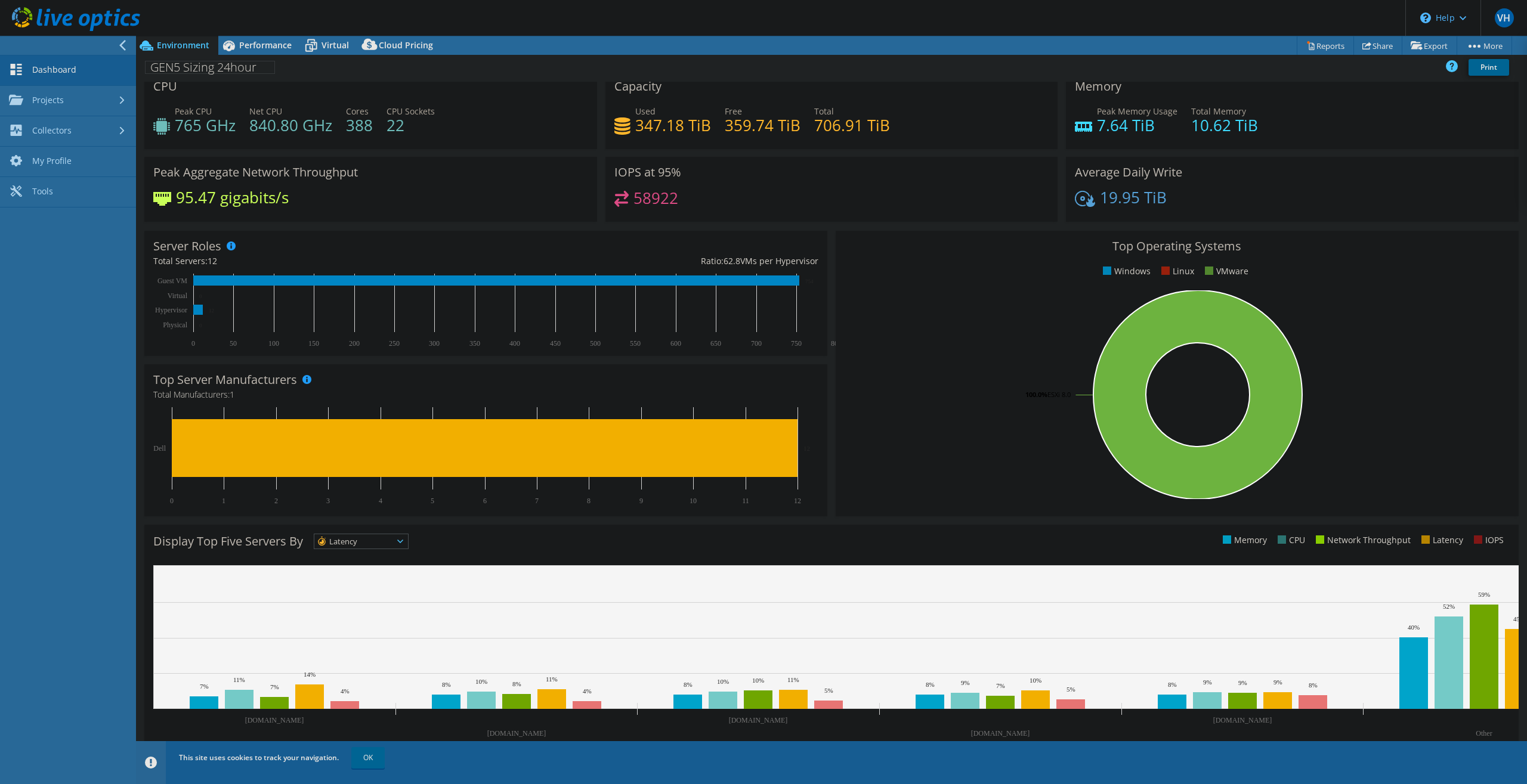
click at [43, 63] on link "Dashboard" at bounding box center [68, 70] width 136 height 30
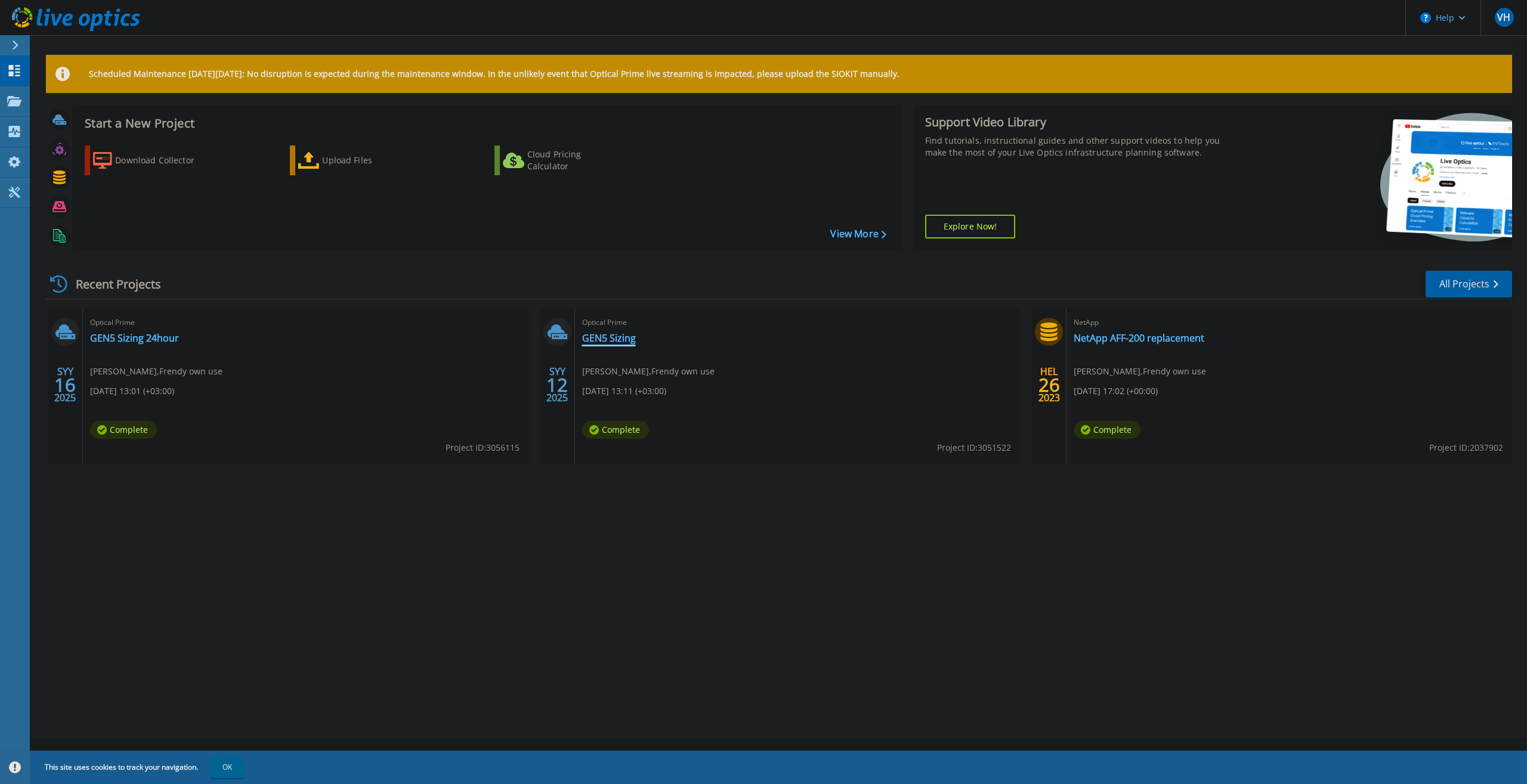
click at [619, 342] on link "GEN5 Sizing" at bounding box center [609, 338] width 53 height 12
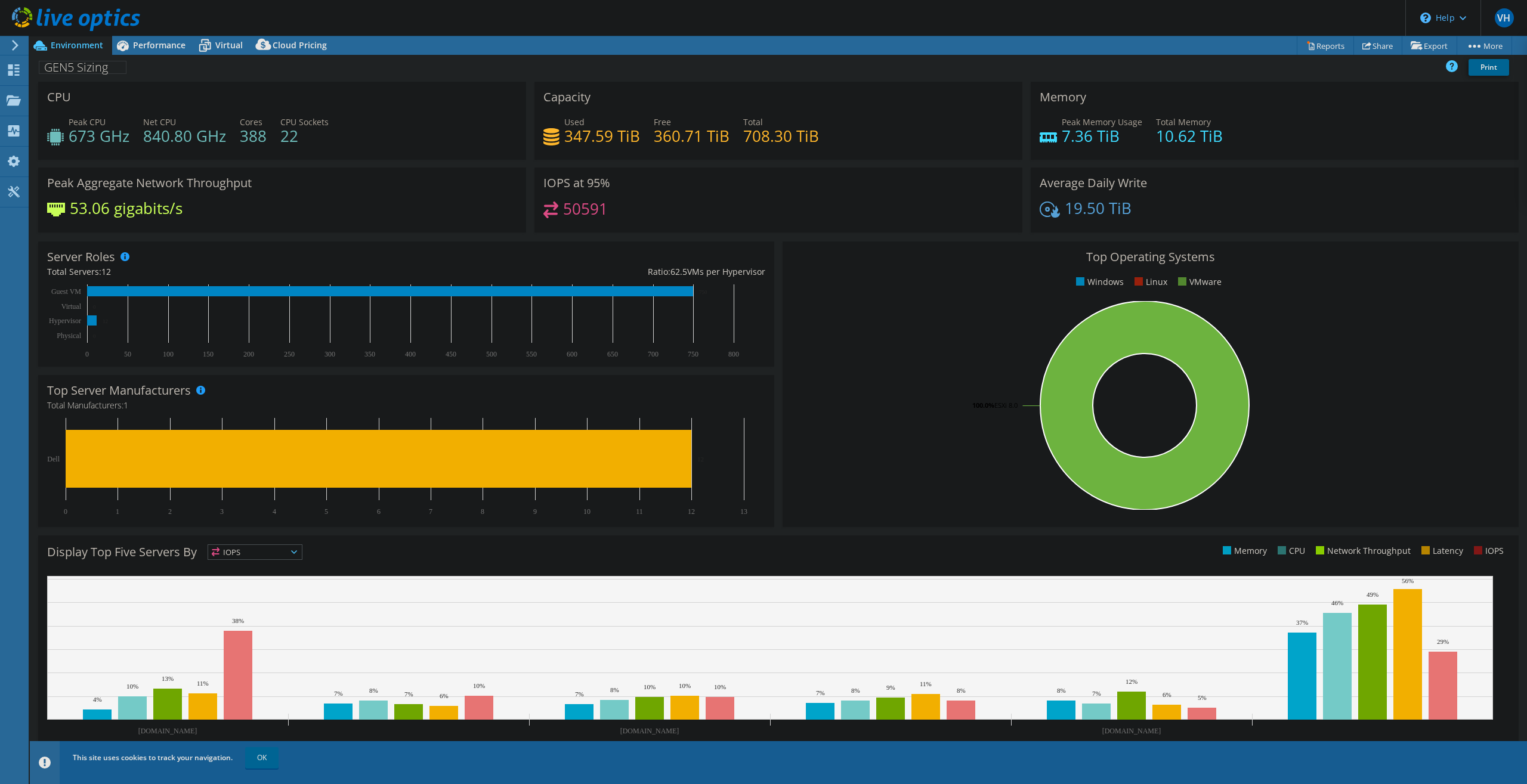
select select "EUFrankfurt"
select select "EUR"
click at [1373, 47] on link "Share" at bounding box center [1377, 46] width 49 height 18
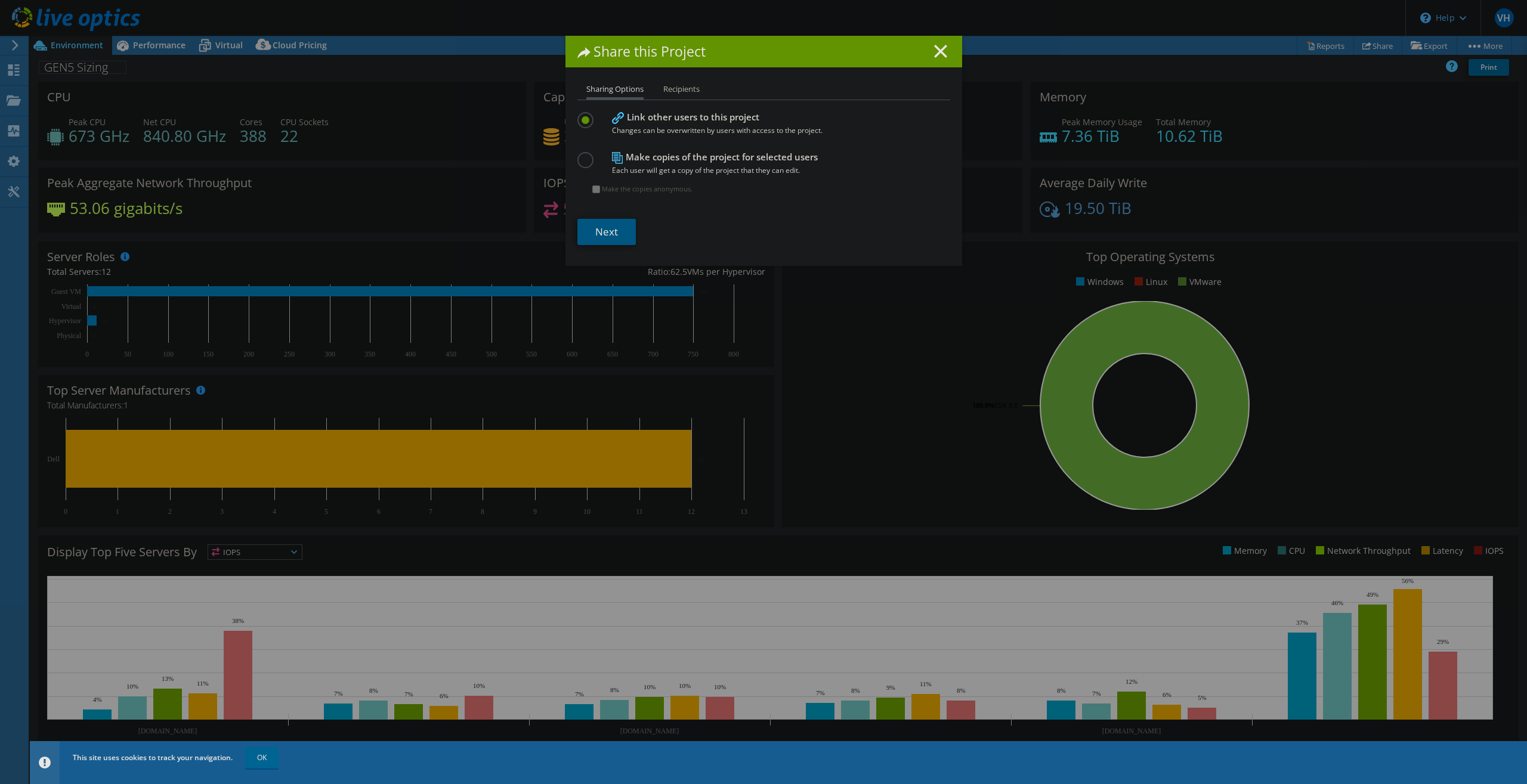
click at [607, 225] on link "Next" at bounding box center [607, 231] width 59 height 27
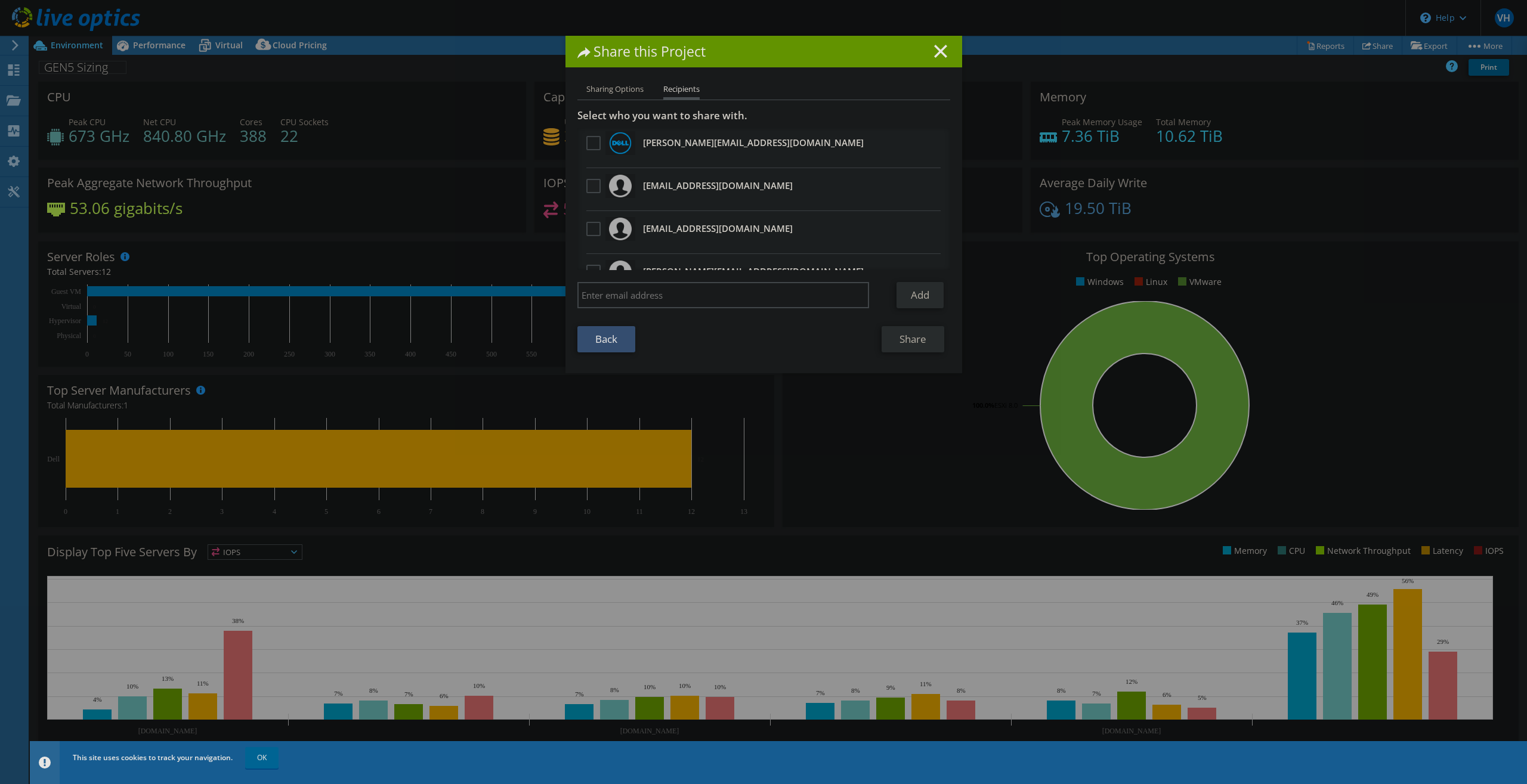
scroll to position [57, 0]
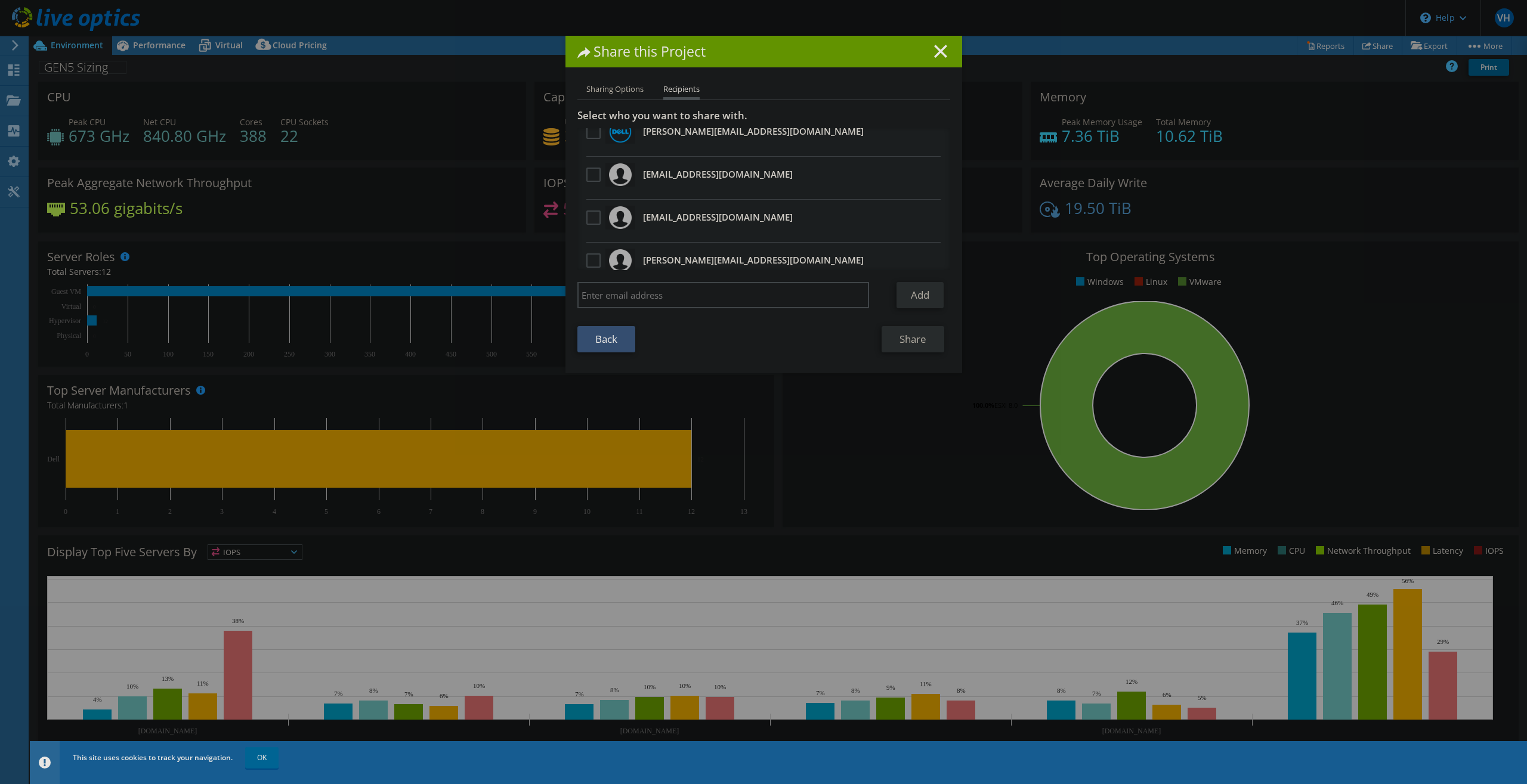
click at [590, 221] on label at bounding box center [595, 218] width 17 height 15
click at [0, 0] on input "checkbox" at bounding box center [0, 0] width 0 height 0
click at [591, 266] on label at bounding box center [595, 261] width 17 height 15
click at [0, 0] on input "checkbox" at bounding box center [0, 0] width 0 height 0
click at [659, 298] on input "search" at bounding box center [724, 295] width 292 height 27
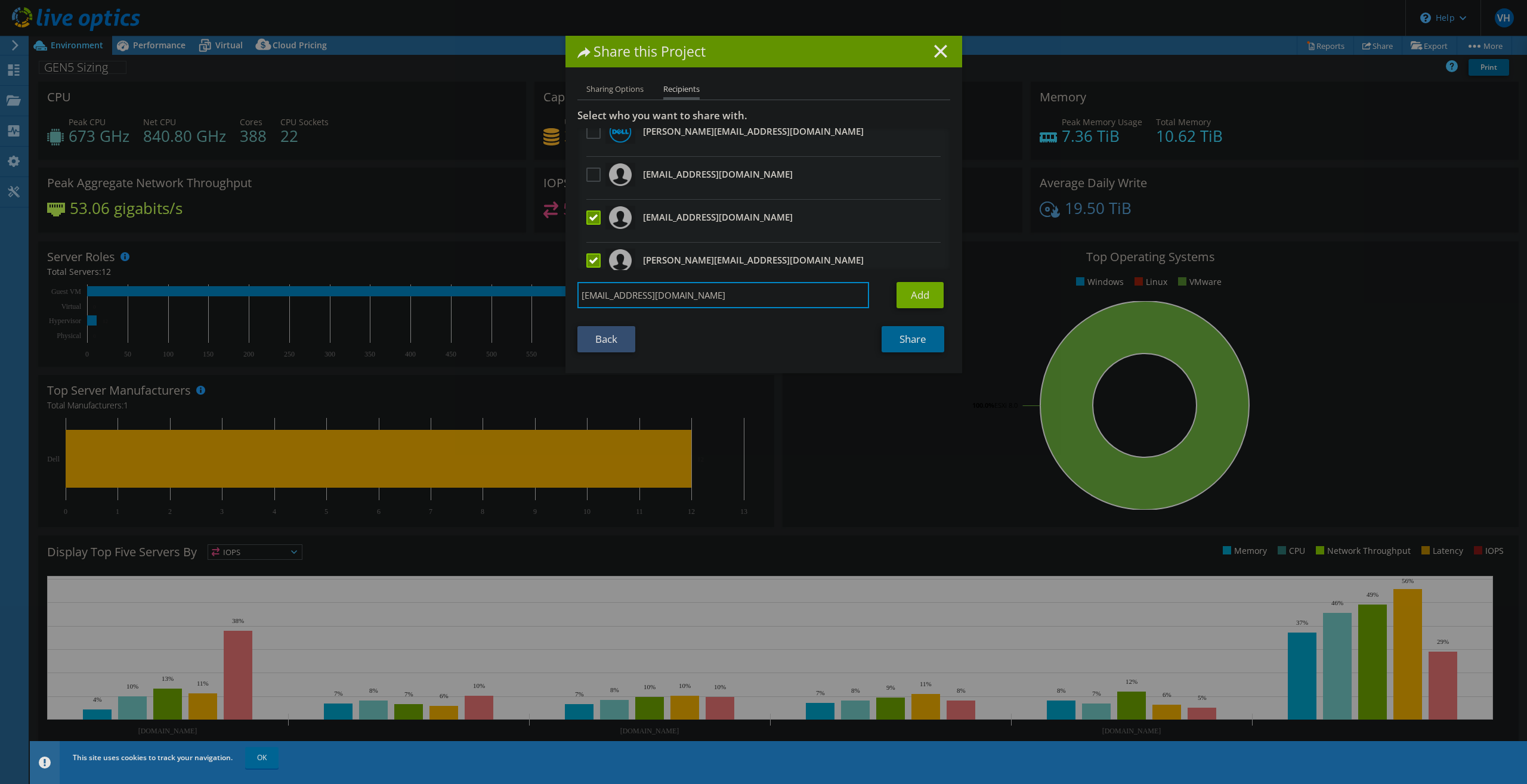
type input "[EMAIL_ADDRESS][DOMAIN_NAME]"
click at [900, 293] on link "Add" at bounding box center [919, 295] width 47 height 27
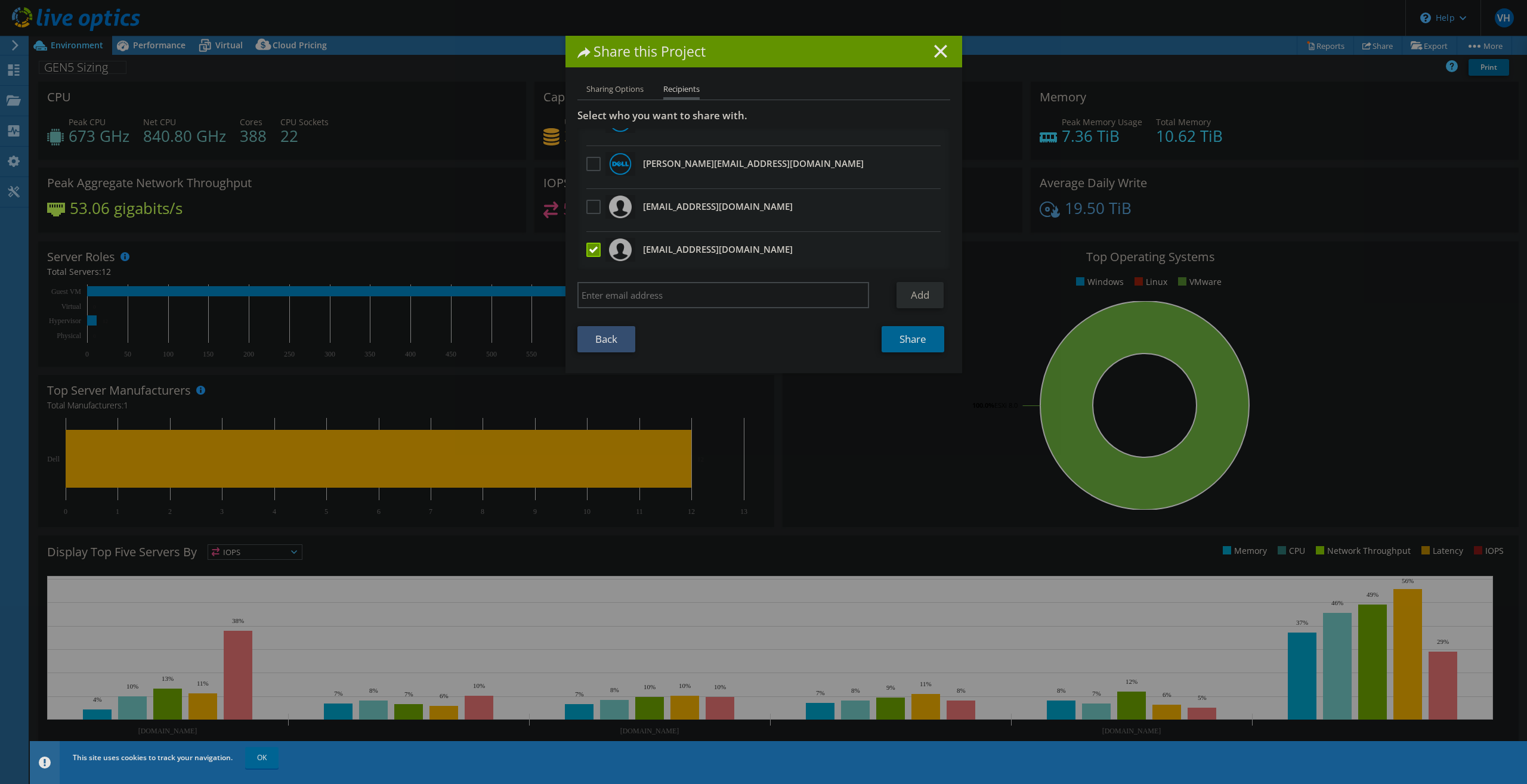
scroll to position [115, 0]
click at [915, 344] on link "Share" at bounding box center [913, 339] width 62 height 27
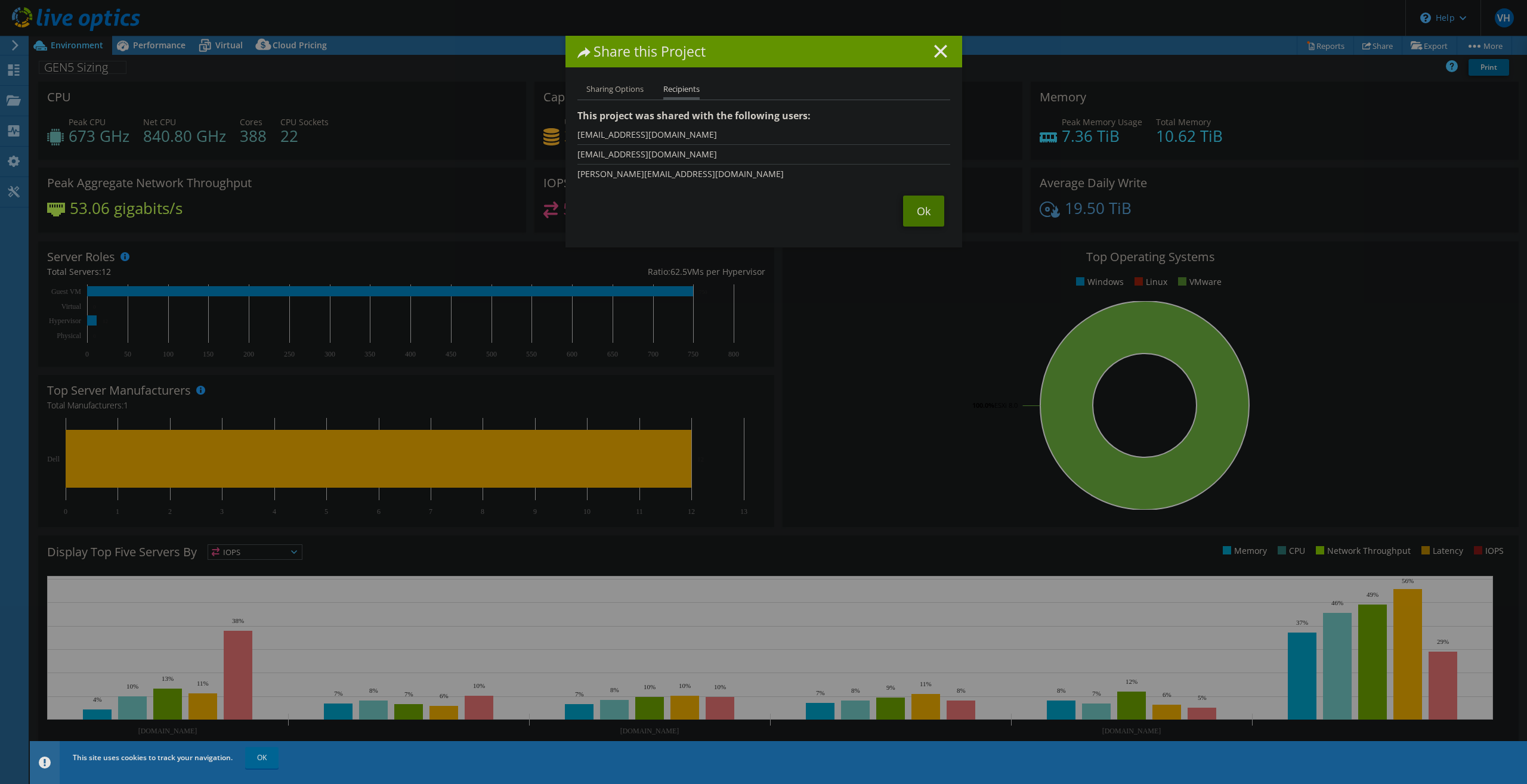
click at [917, 214] on link "Ok" at bounding box center [923, 211] width 41 height 31
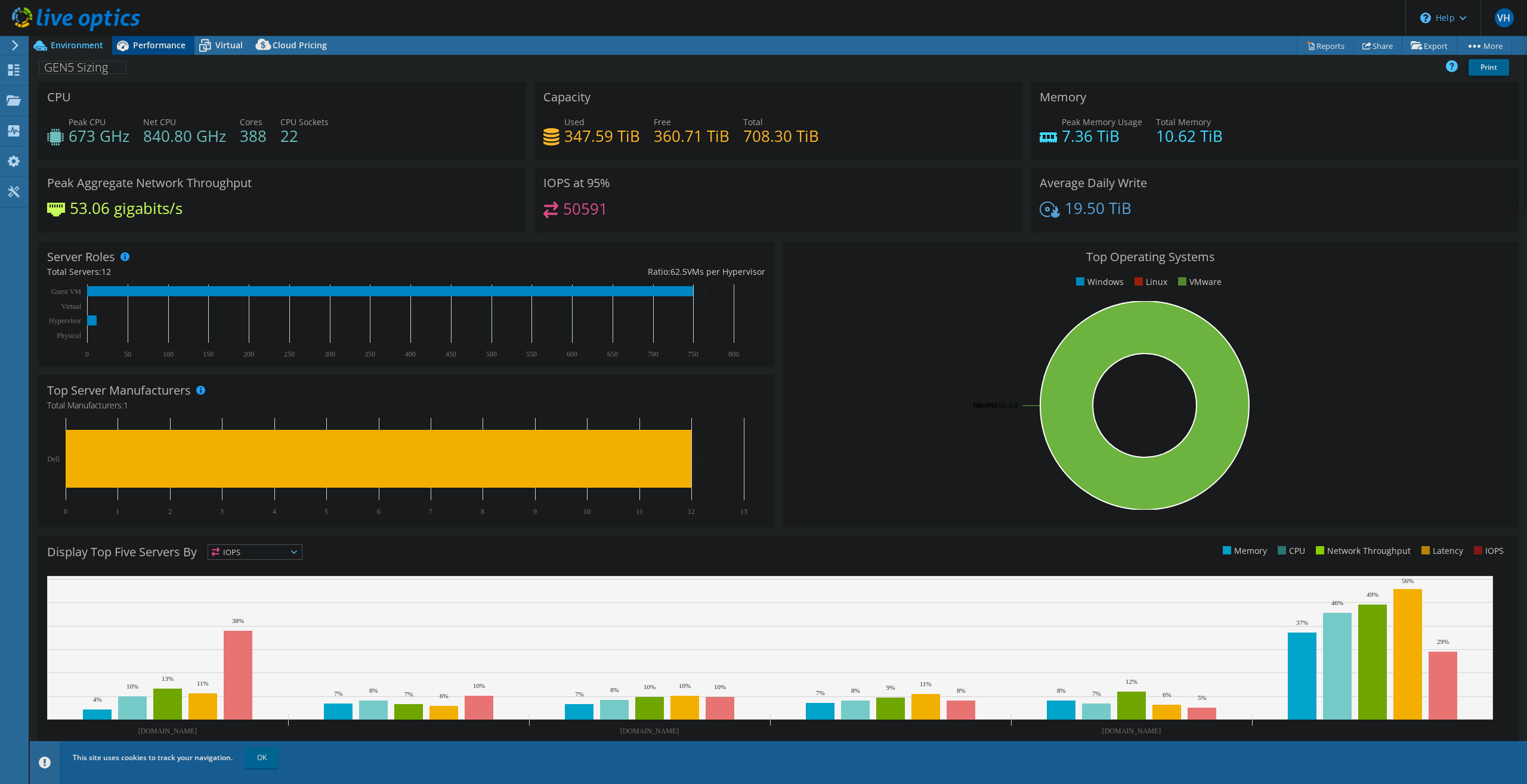
click at [168, 54] on div "Performance" at bounding box center [153, 45] width 83 height 19
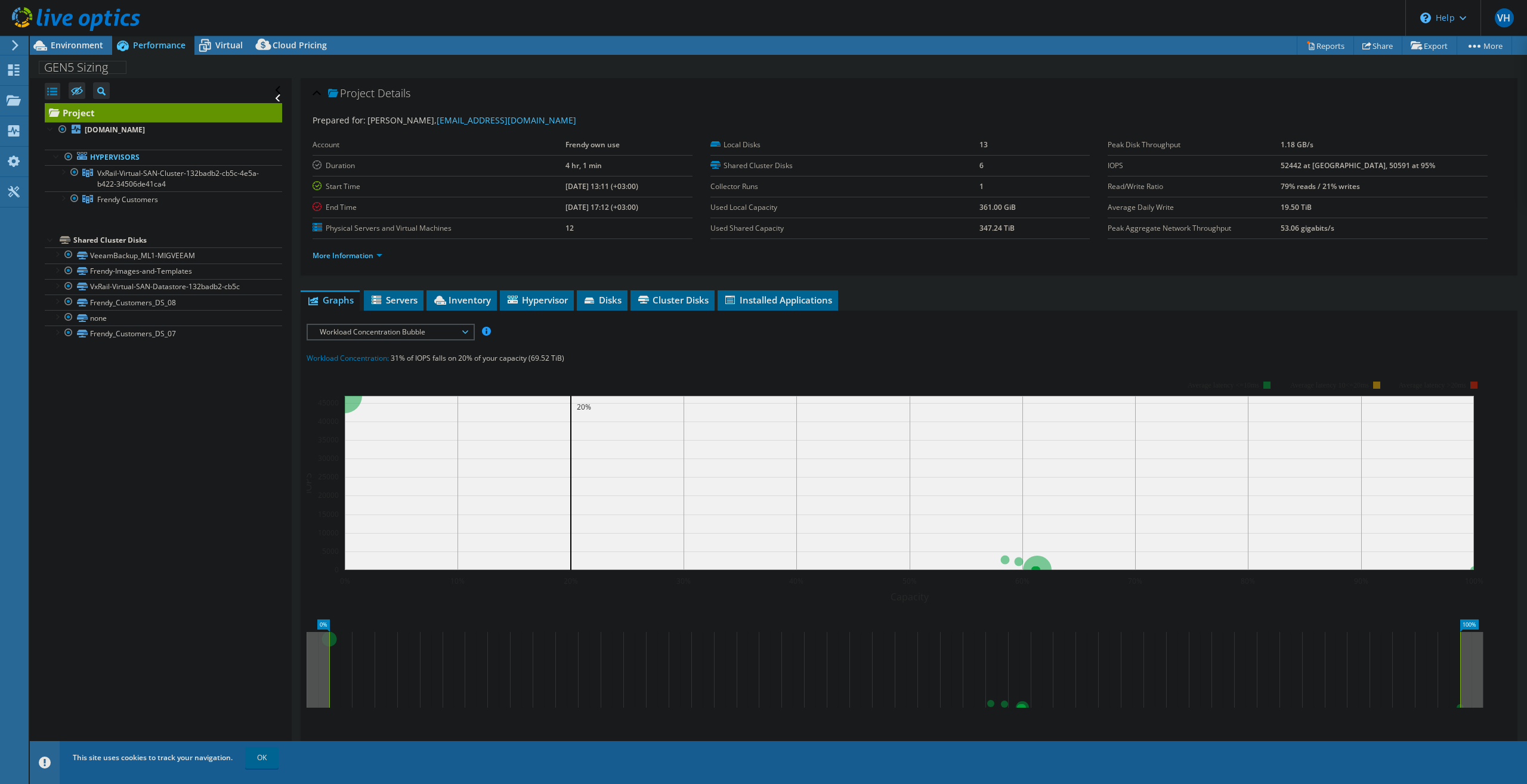
click at [162, 50] on span "Performance" at bounding box center [159, 45] width 52 height 11
click at [210, 44] on icon at bounding box center [205, 45] width 21 height 21
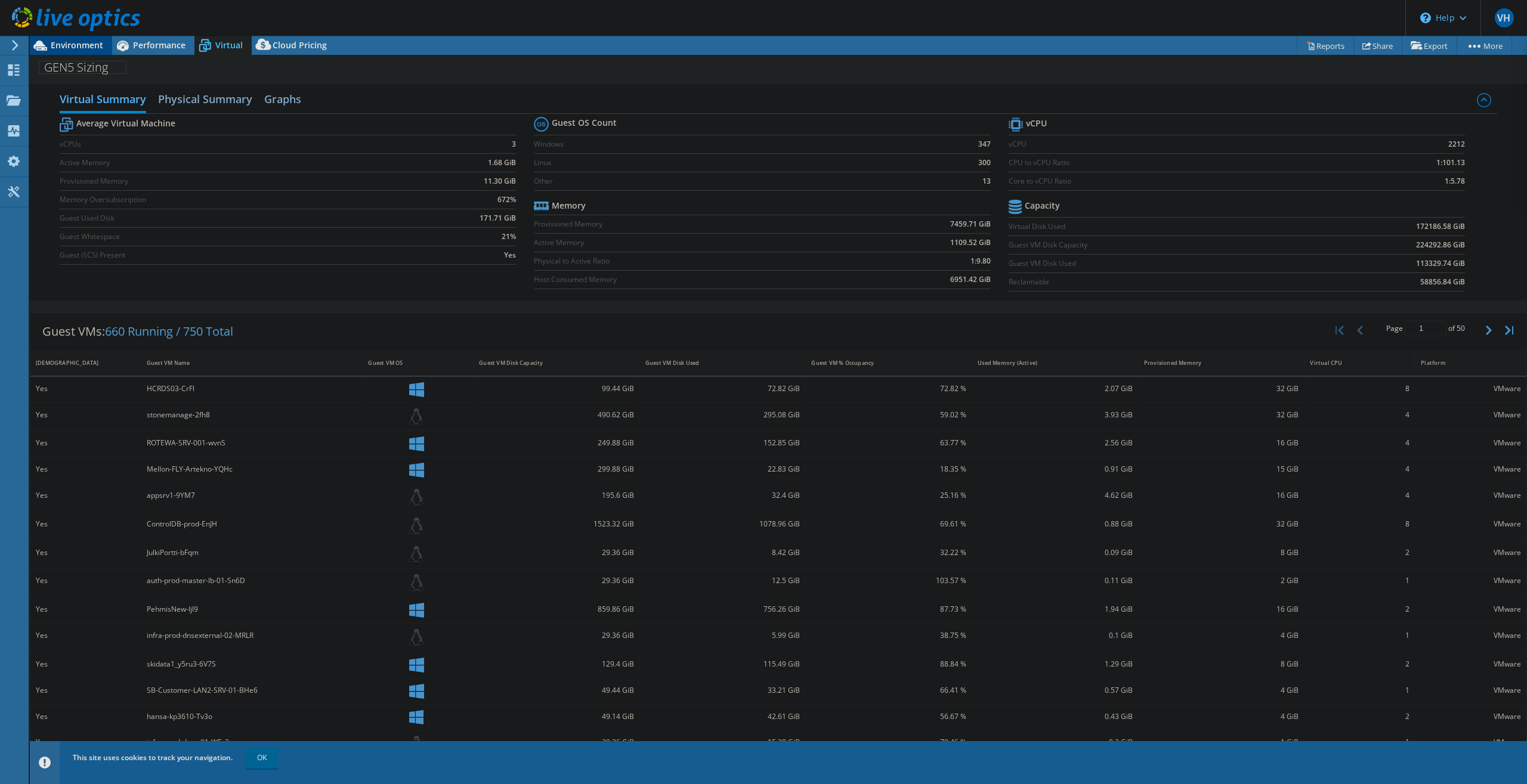
click at [65, 43] on span "Environment" at bounding box center [76, 45] width 52 height 11
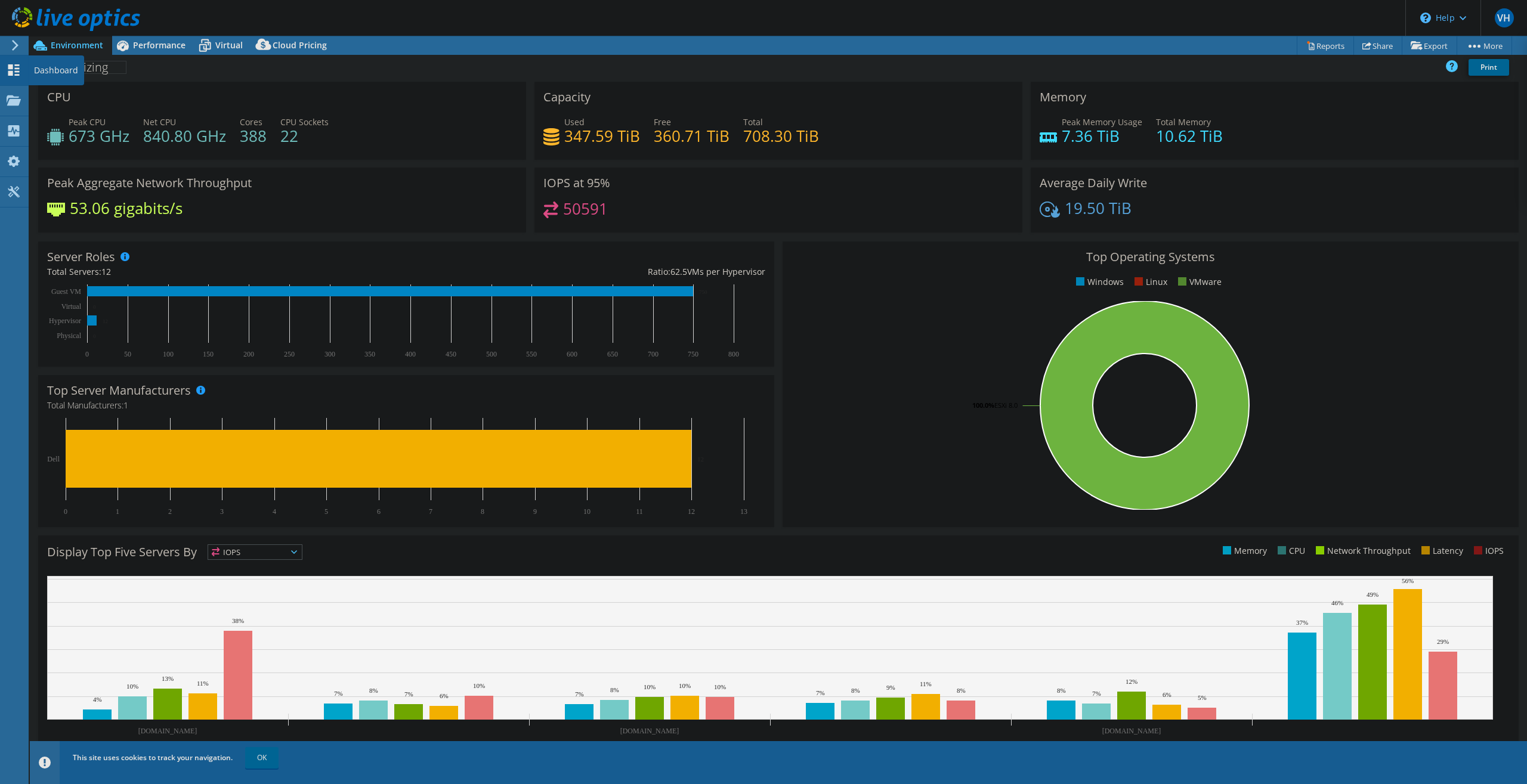
click at [18, 66] on icon at bounding box center [14, 70] width 15 height 11
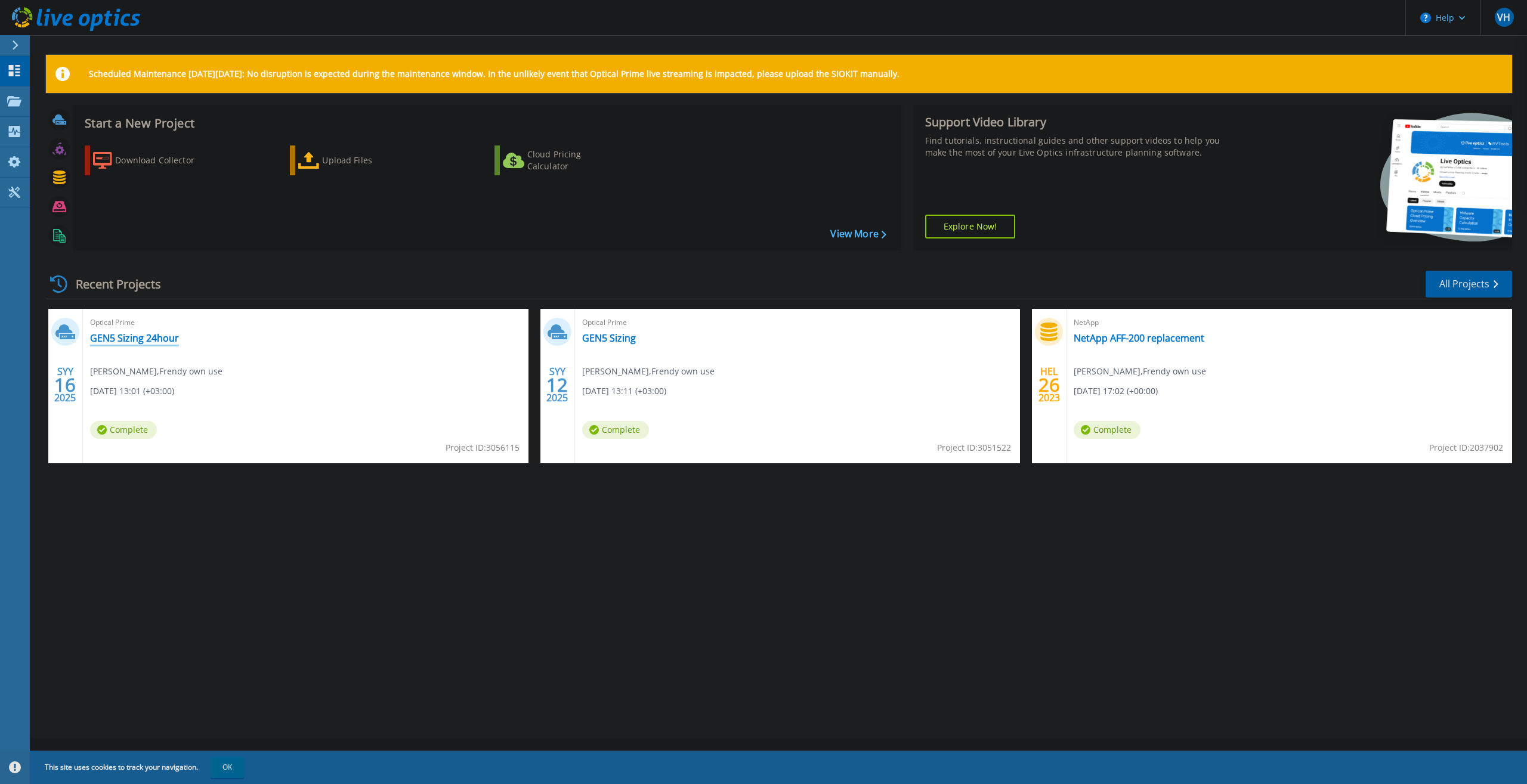
click at [142, 341] on link "GEN5 Sizing 24hour" at bounding box center [134, 338] width 89 height 12
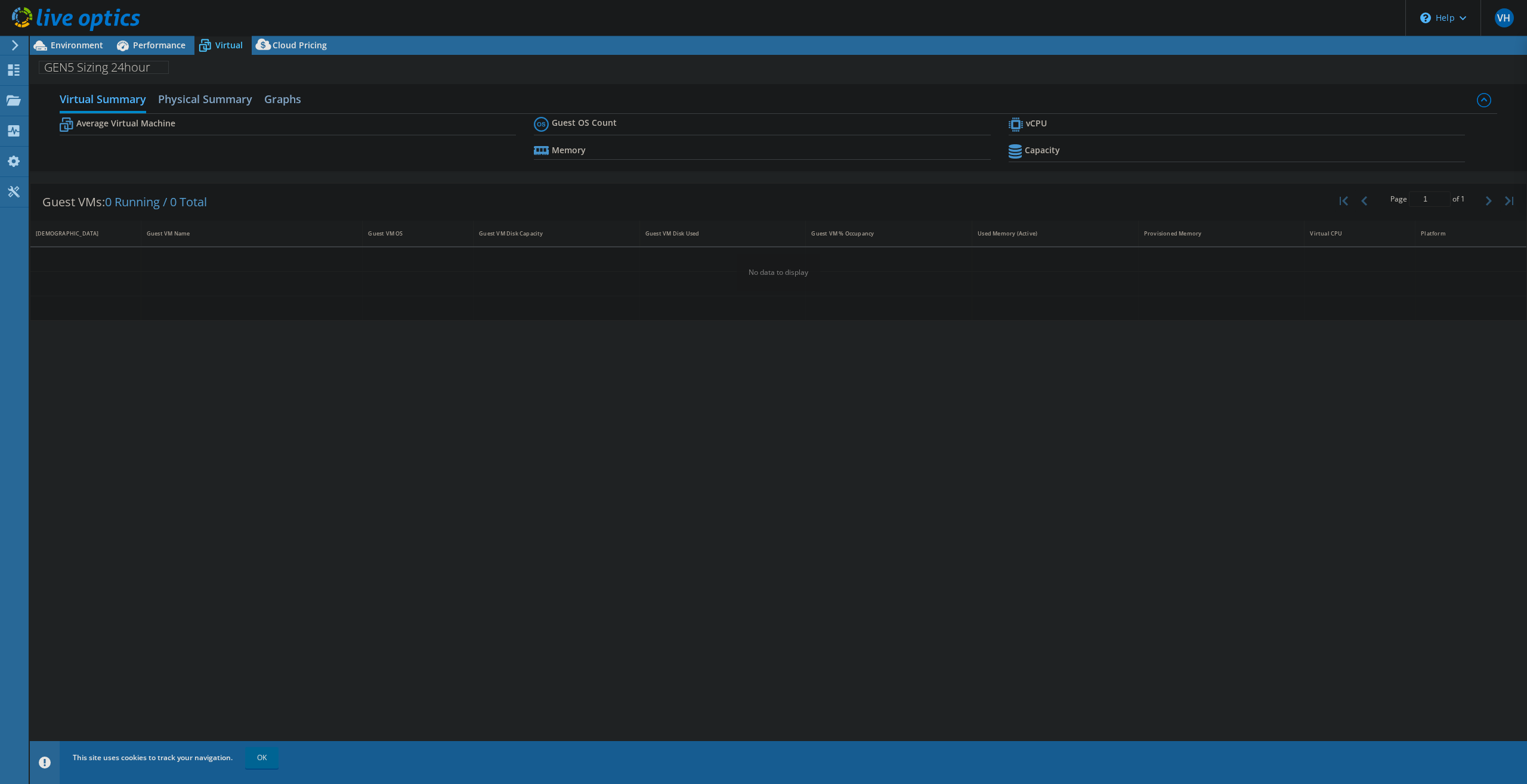
select select "EUFrankfurt"
select select "EUR"
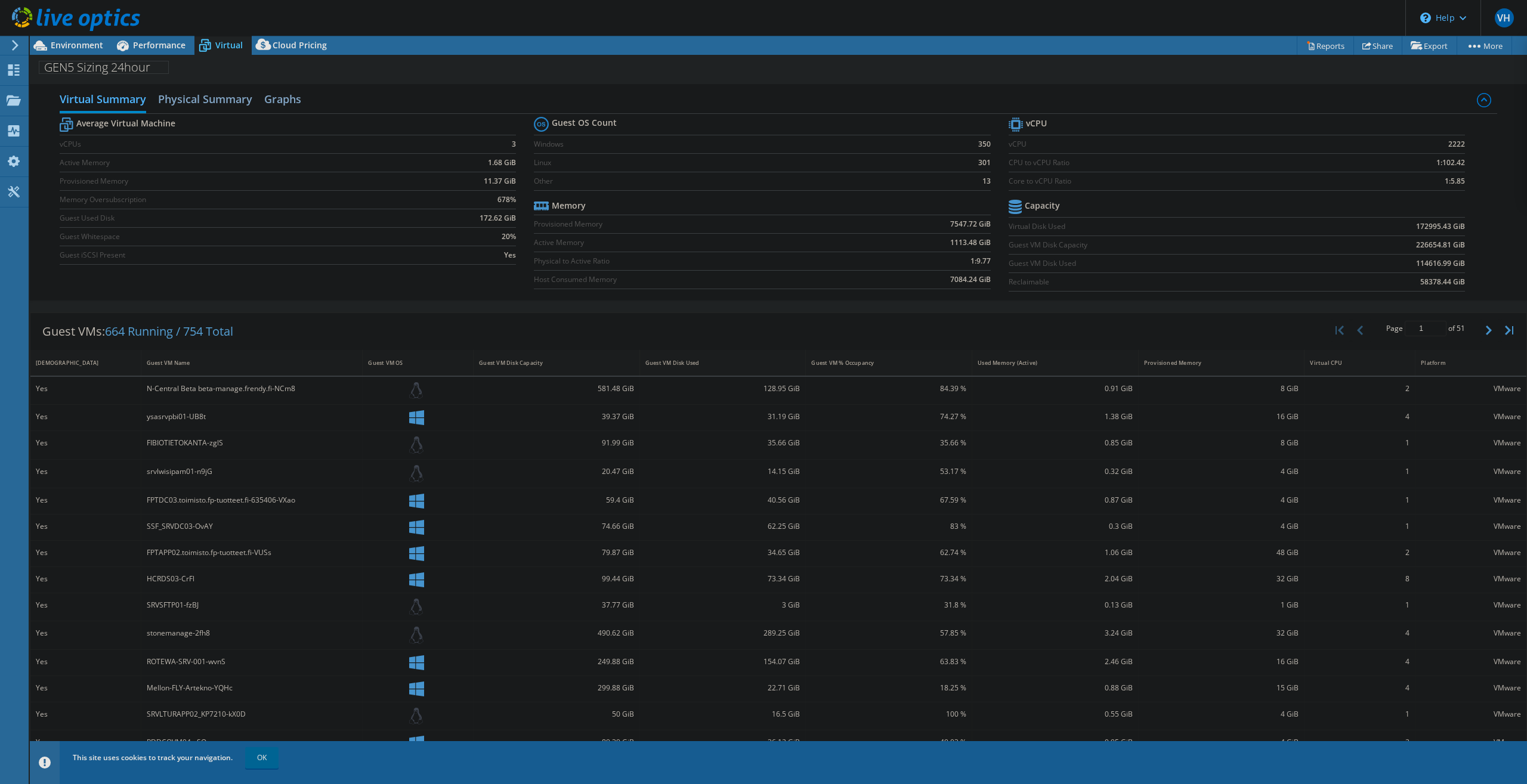
click at [226, 47] on span "Virtual" at bounding box center [229, 45] width 28 height 11
click at [73, 43] on span "Environment" at bounding box center [76, 45] width 52 height 11
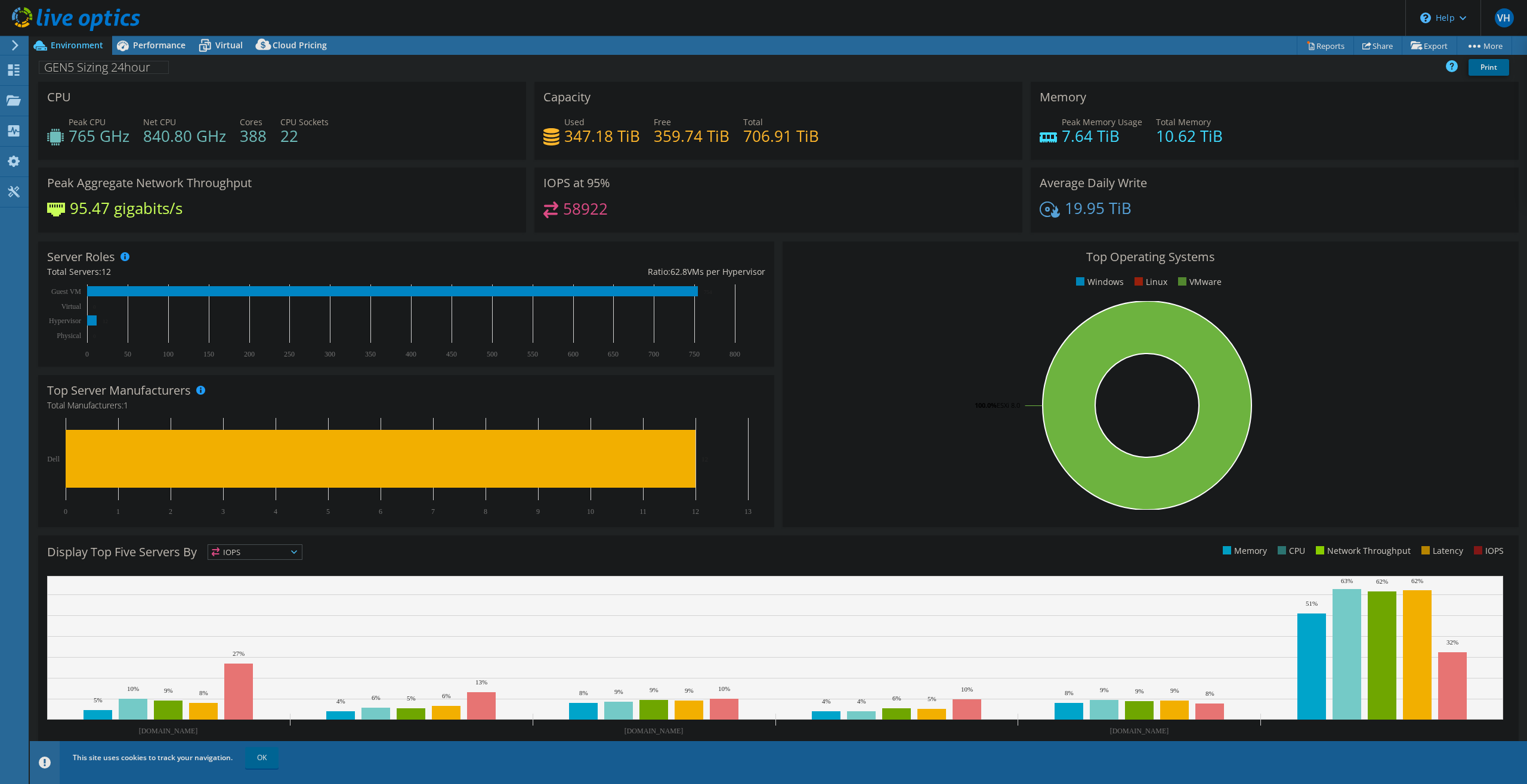
click at [75, 43] on span "Environment" at bounding box center [76, 45] width 52 height 11
drag, startPoint x: 238, startPoint y: 138, endPoint x: 265, endPoint y: 136, distance: 27.1
click at [265, 136] on div "Peak CPU 765 GHz Net CPU 840.80 GHz Cores 388 CPU Sockets 22" at bounding box center [282, 135] width 470 height 39
click at [145, 50] on span "Performance" at bounding box center [159, 45] width 52 height 11
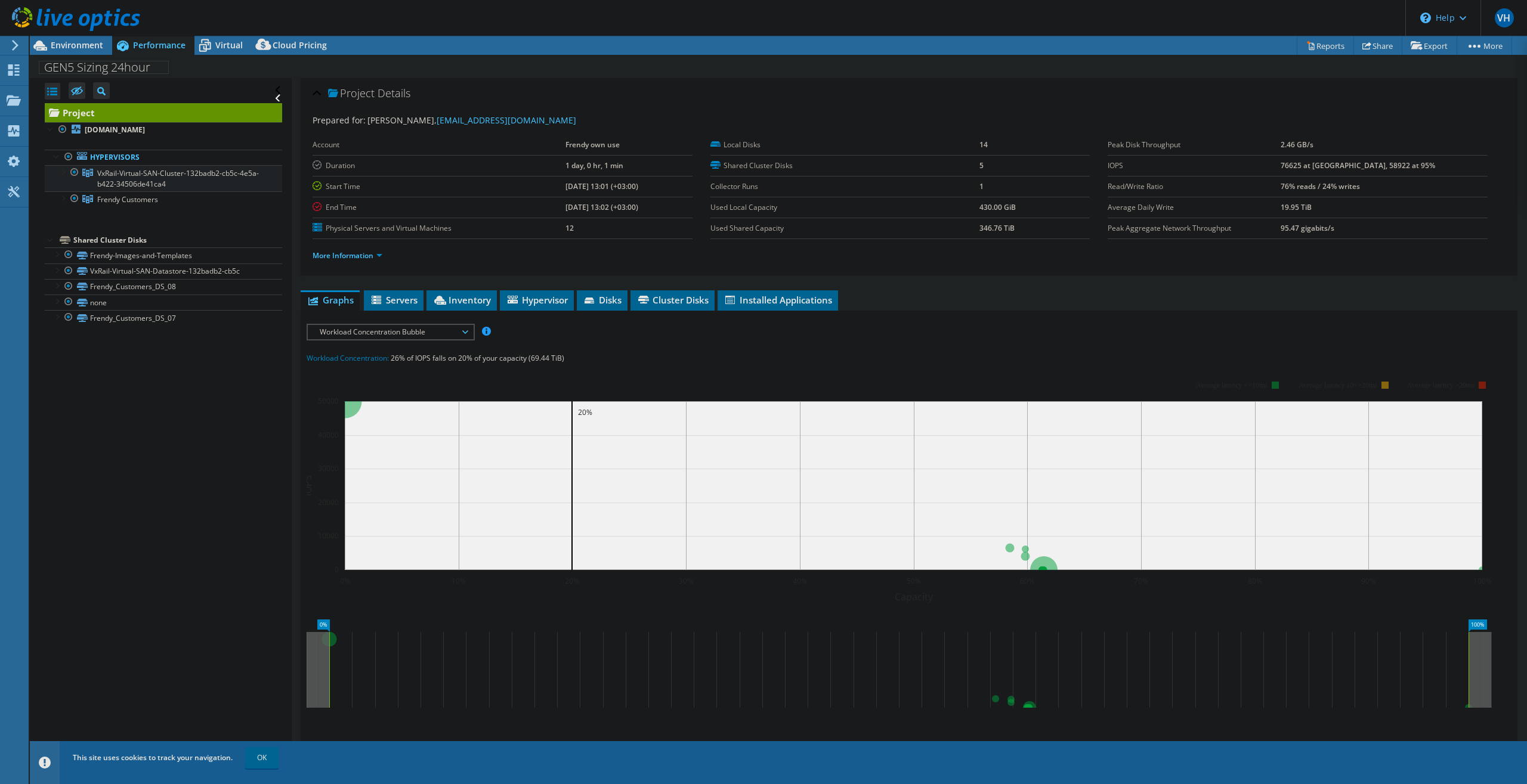
click at [145, 181] on span "VxRail-Virtual-SAN-Cluster-132badb2-cb5c-4e5a-b422-34506de41ca4" at bounding box center [178, 178] width 162 height 21
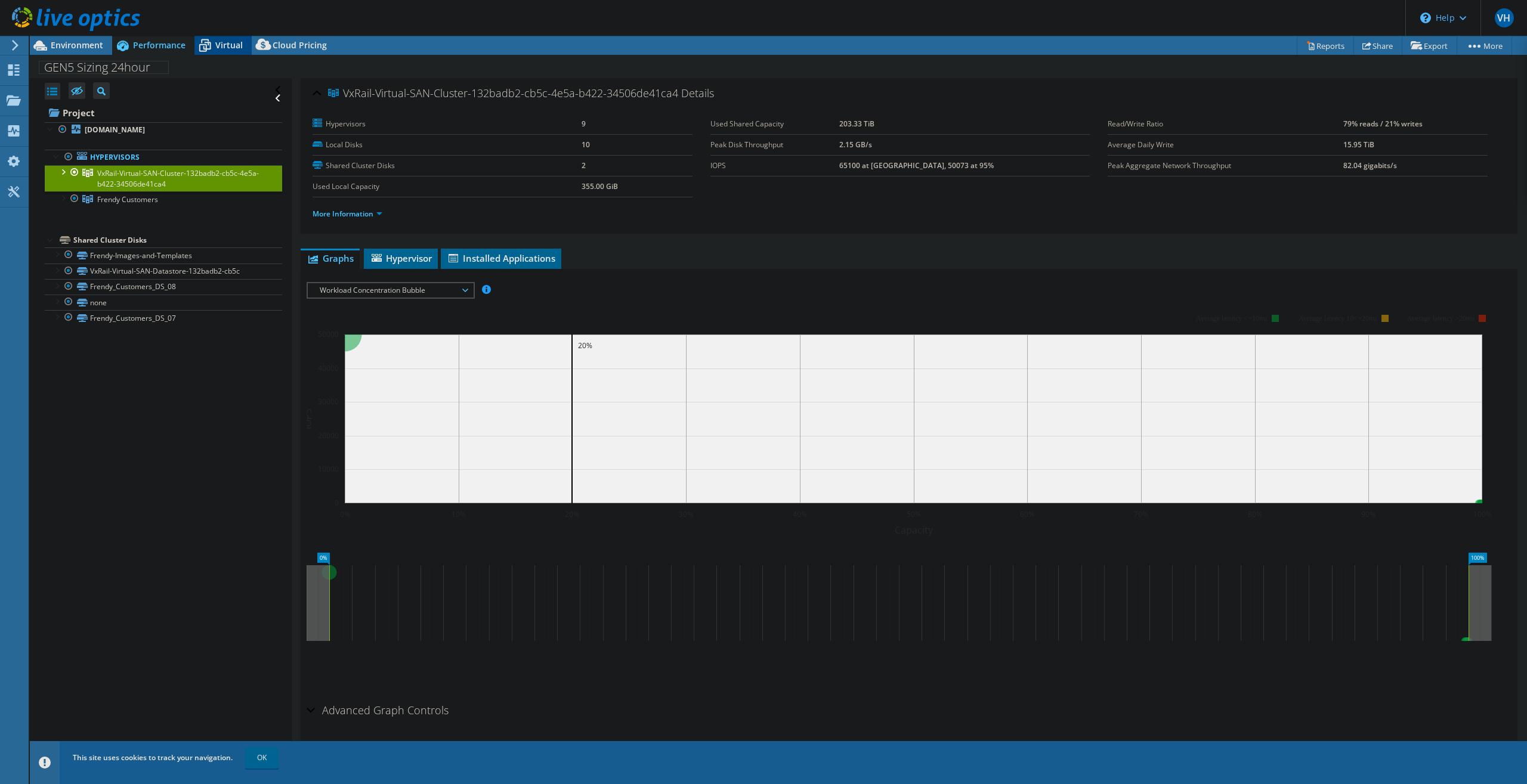
click at [214, 46] on icon at bounding box center [205, 45] width 21 height 21
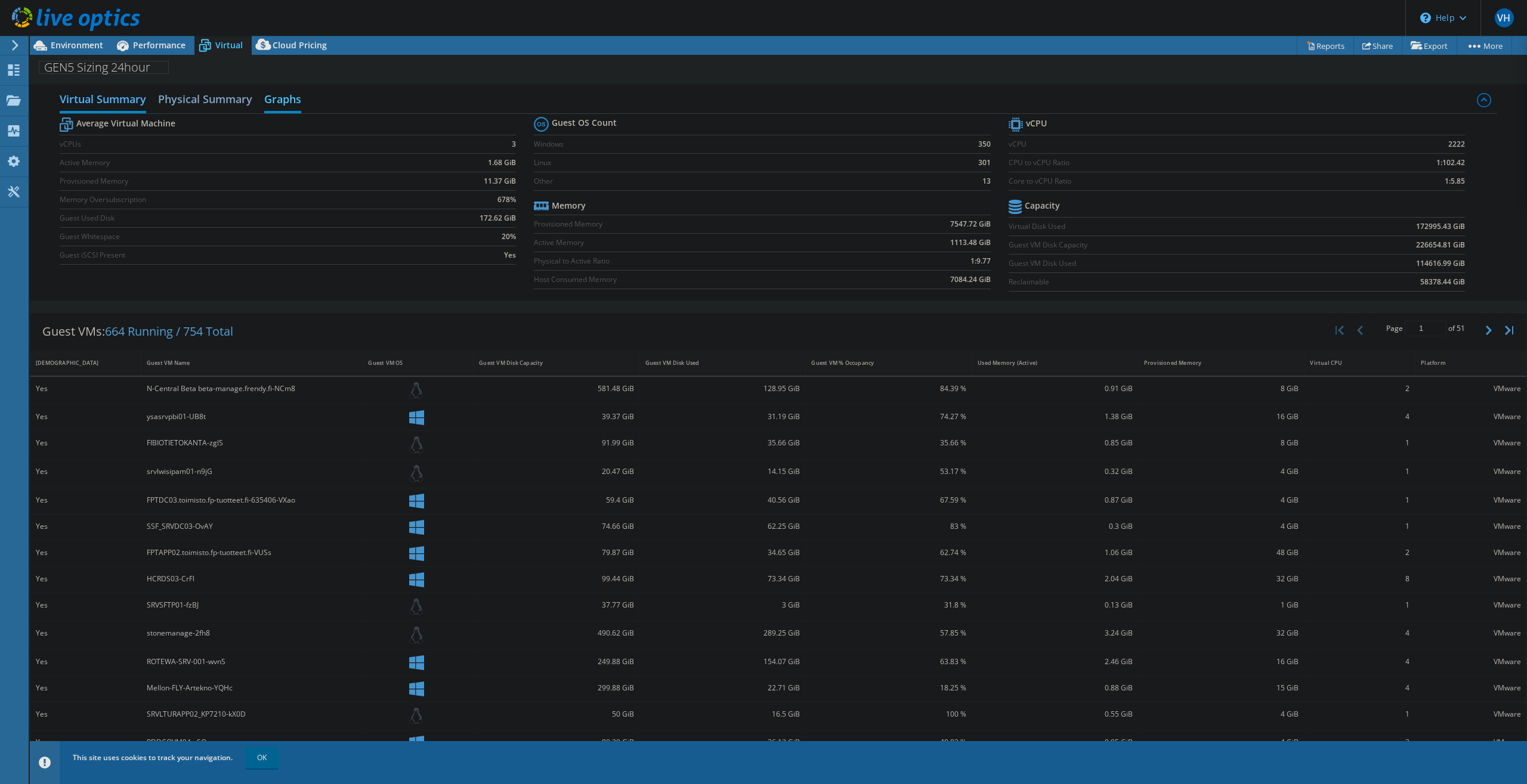
click at [284, 94] on h2 "Graphs" at bounding box center [283, 100] width 37 height 27
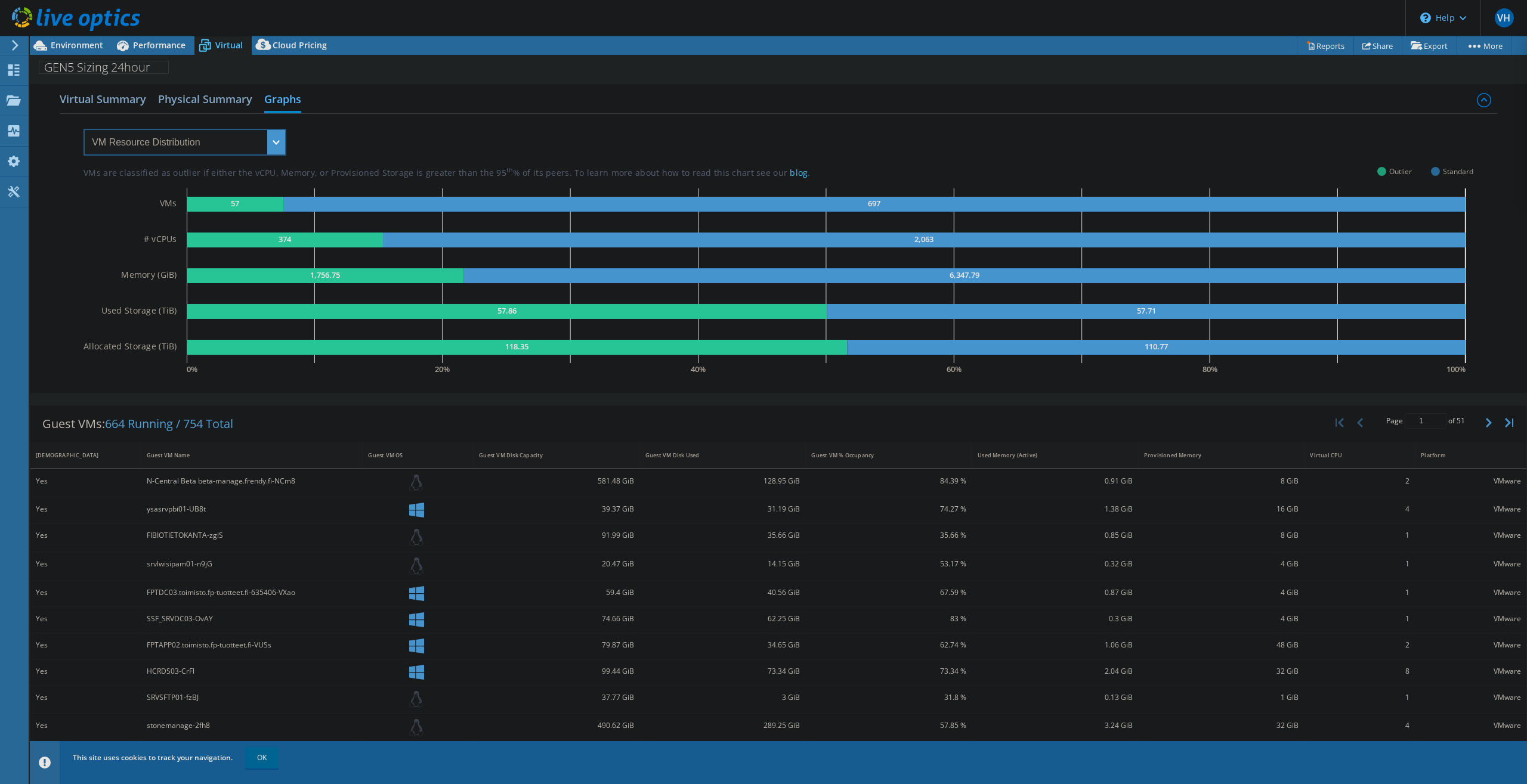
click at [84, 129] on select "VM Resource Distribution Provisioning Contrast Over Provisioning" at bounding box center [185, 141] width 203 height 27
click option "VM Resource Distribution" at bounding box center [0, 0] width 0 height 0
click at [118, 99] on h2 "Virtual Summary" at bounding box center [103, 100] width 86 height 27
